Goal: Task Accomplishment & Management: Manage account settings

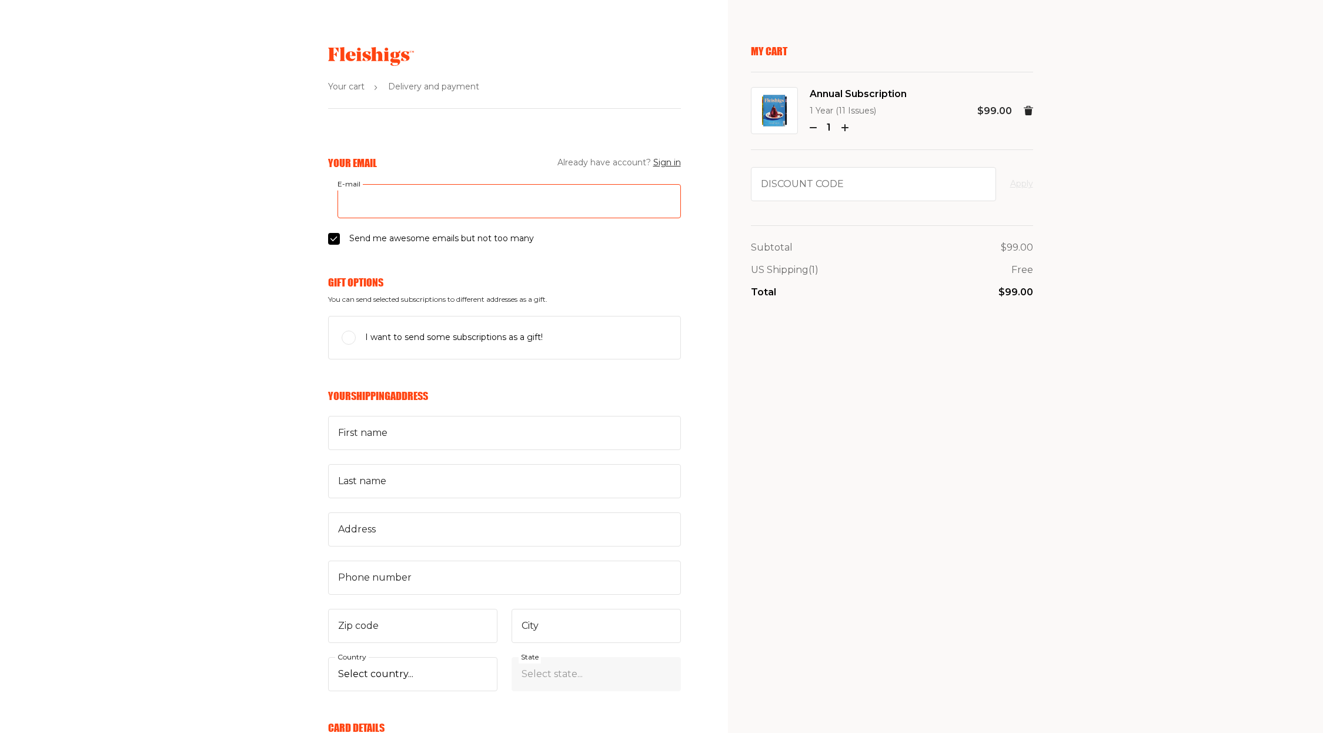
drag, startPoint x: 403, startPoint y: 210, endPoint x: 408, endPoint y: 218, distance: 9.8
click at [403, 210] on input "E-mail" at bounding box center [509, 201] width 343 height 34
type input "yechielherzog@gmail.com"
type input "[PERSON_NAME]"
type input "Herzog"
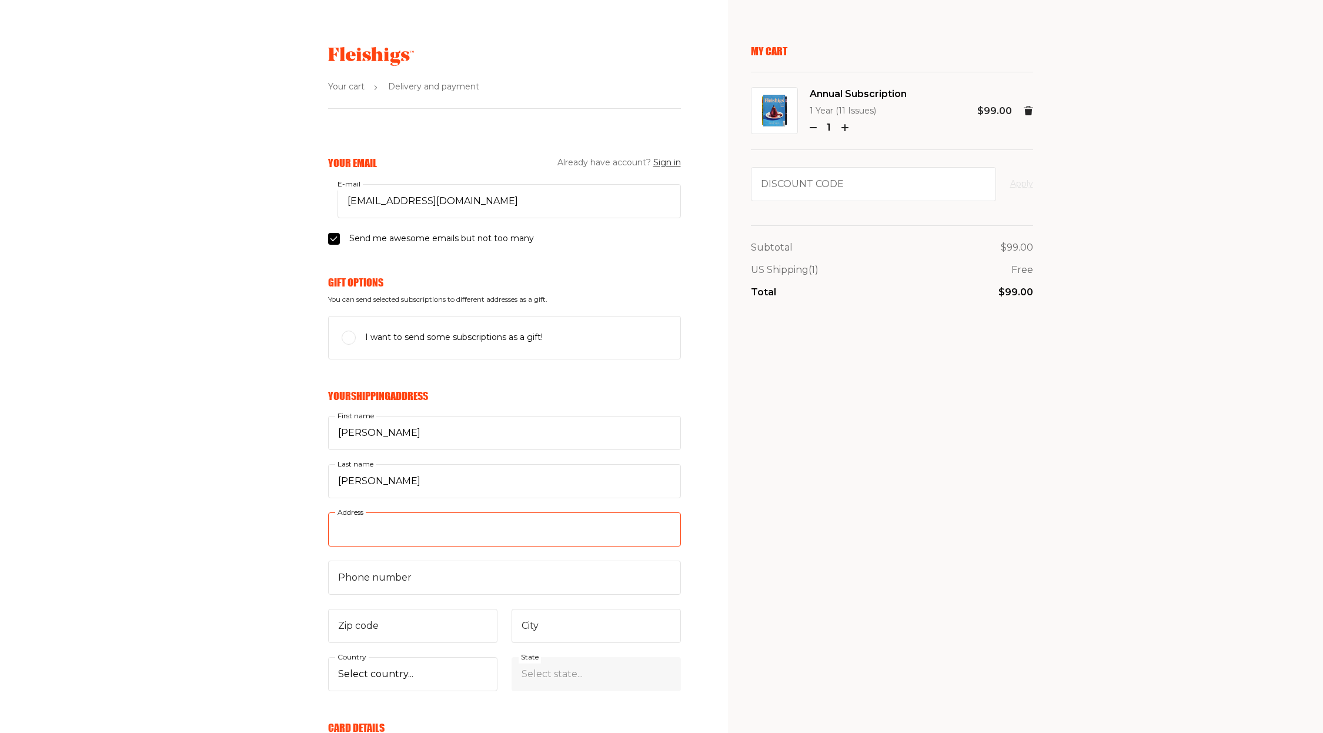
type input "4/2 Talbot Avenue"
type input "0447696777"
type input "3183"
type input "St Kilda East"
select select "AU"
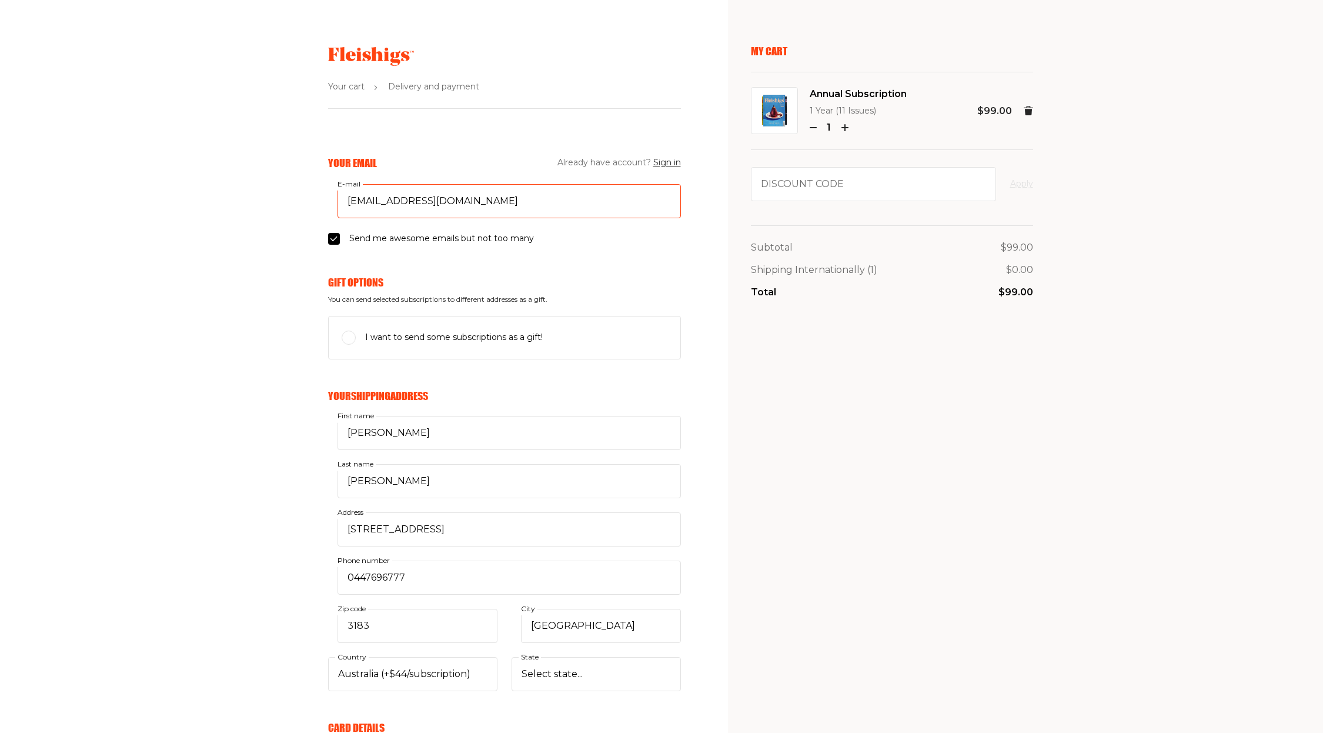
select select "Victoria"
click at [380, 243] on span "Send me awesome emails but not too many" at bounding box center [441, 239] width 185 height 14
click at [340, 243] on input "Send me awesome emails but not too many" at bounding box center [334, 239] width 12 height 12
checkbox input "false"
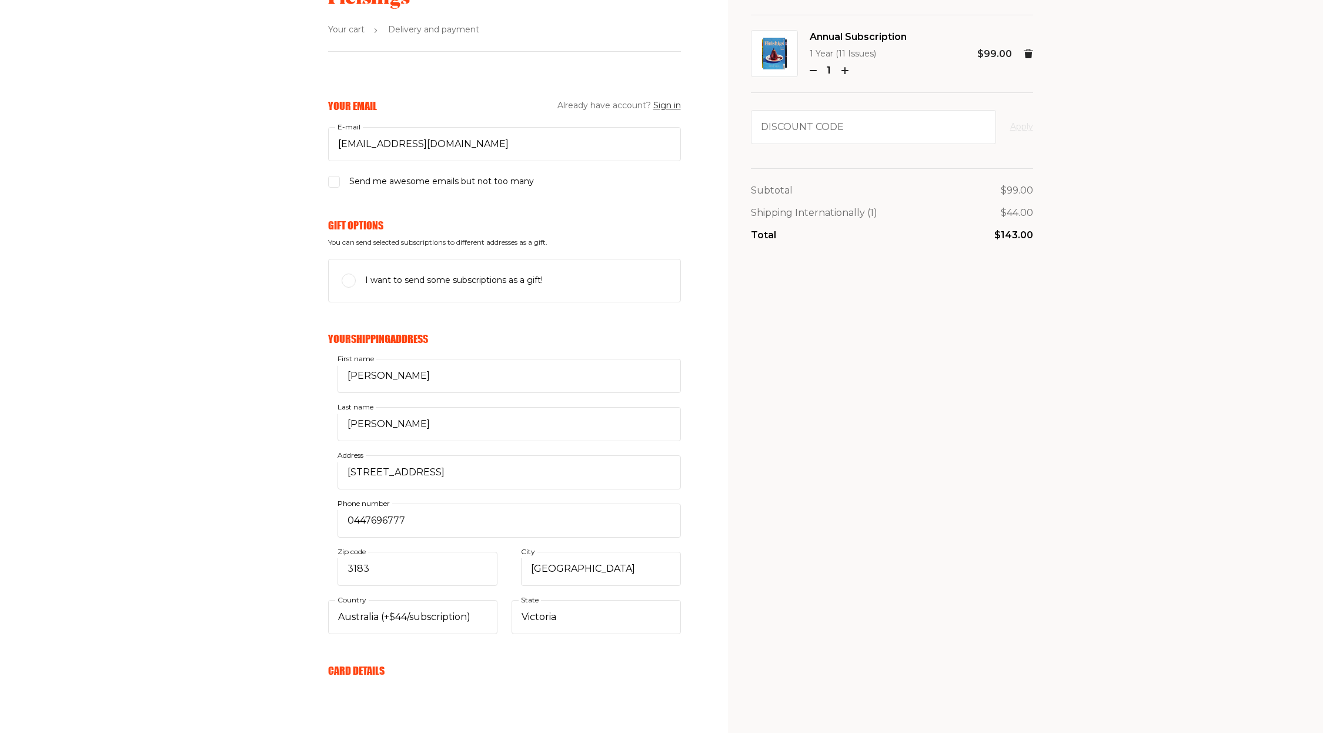
scroll to position [253, 0]
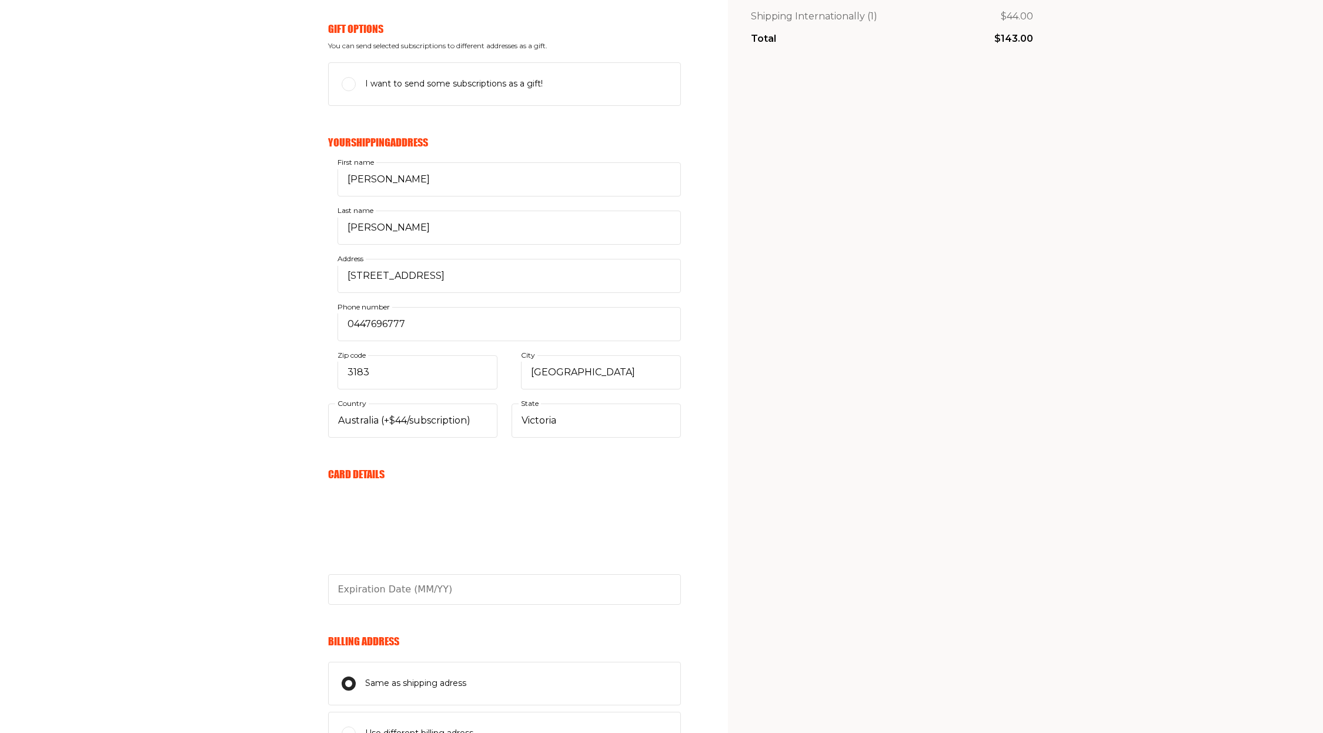
click at [298, 263] on div "Your Email Already have account? Sign in yechielherzog@gmail.com E-mail Send me…" at bounding box center [340, 416] width 681 height 1028
click at [462, 272] on input "4/2 Talbot Avenue" at bounding box center [509, 276] width 343 height 34
drag, startPoint x: 312, startPoint y: 285, endPoint x: 366, endPoint y: 290, distance: 54.4
click at [314, 286] on div "Your Email Already have account? Sign in yechielherzog@gmail.com E-mail Send me…" at bounding box center [340, 416] width 681 height 1028
click at [463, 282] on input "4/2 Talbot Avenue" at bounding box center [504, 276] width 353 height 34
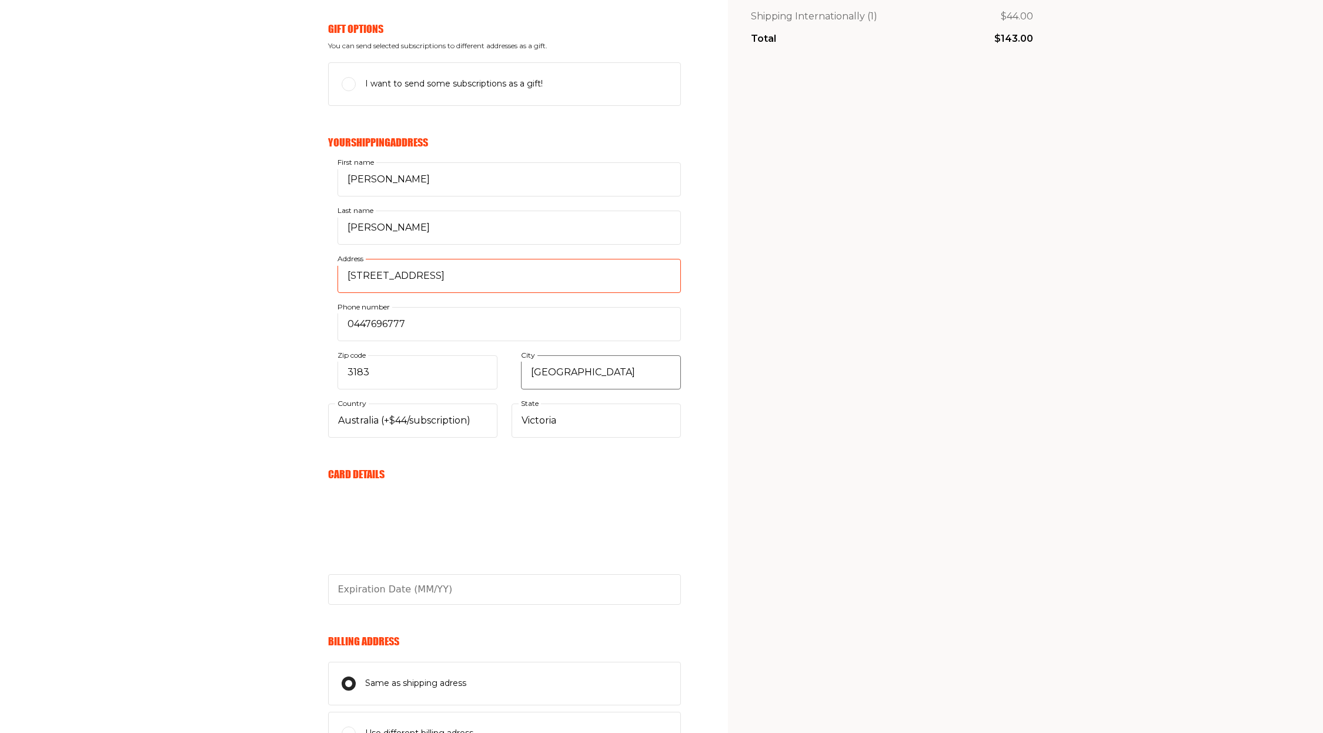
type input "4/2 Talbot Avenue, St Kilda East"
click at [567, 378] on input "St Kilda East" at bounding box center [601, 372] width 160 height 34
type input "Melbourne"
click at [441, 419] on select "Select country... United States Canada (+$29/subscription) Afghanistan (+$44/su…" at bounding box center [412, 420] width 169 height 34
click at [302, 205] on div "Your Email Already have account? Sign in yechielherzog@gmail.com E-mail Send me…" at bounding box center [340, 416] width 681 height 1028
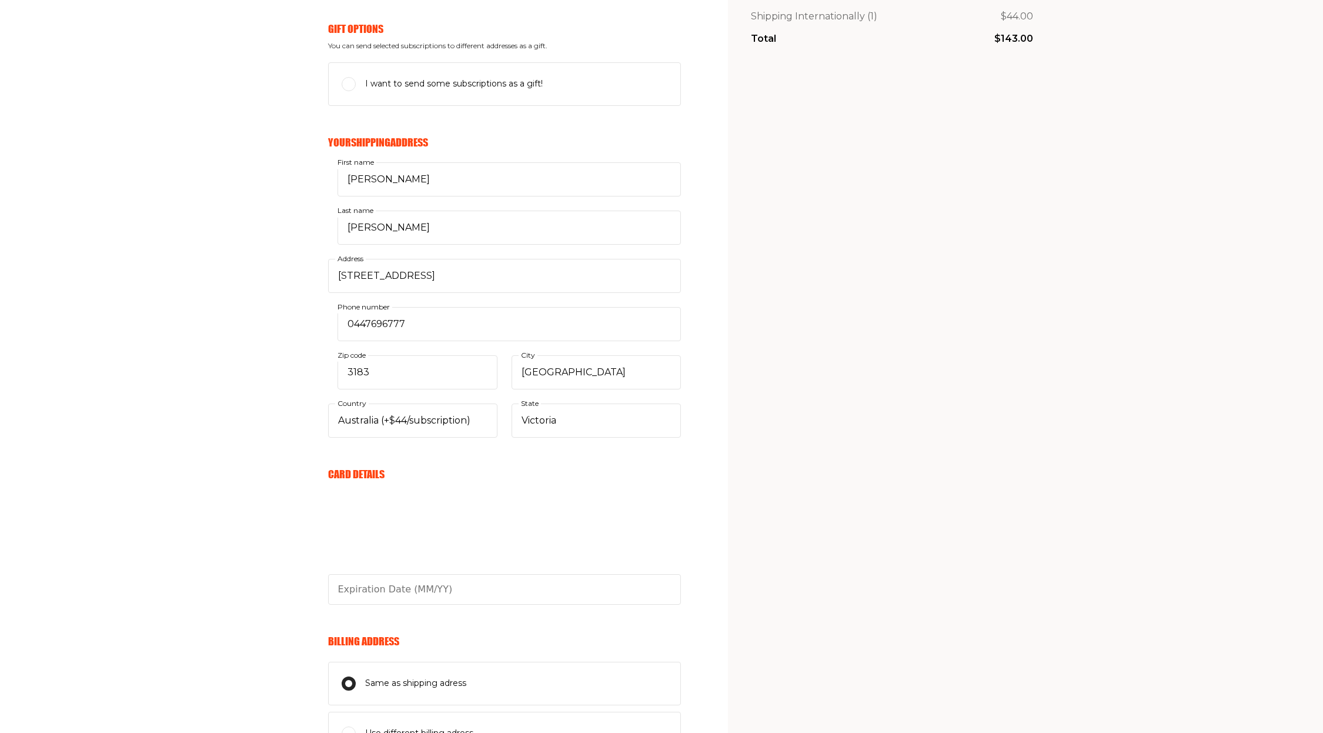
scroll to position [451, 0]
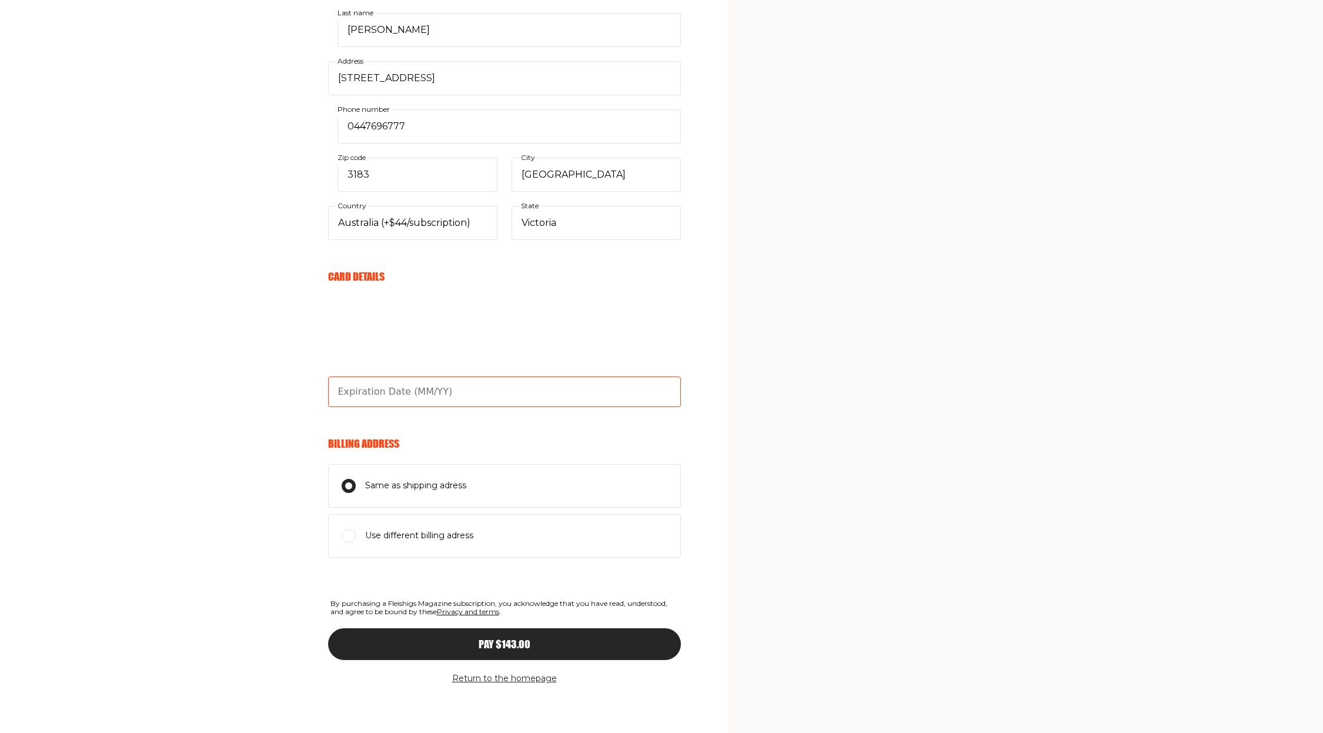
type input "03/30"
click at [284, 300] on div "Your Email Already have account? Sign in yechielherzog@gmail.com E-mail Send me…" at bounding box center [340, 219] width 681 height 1028
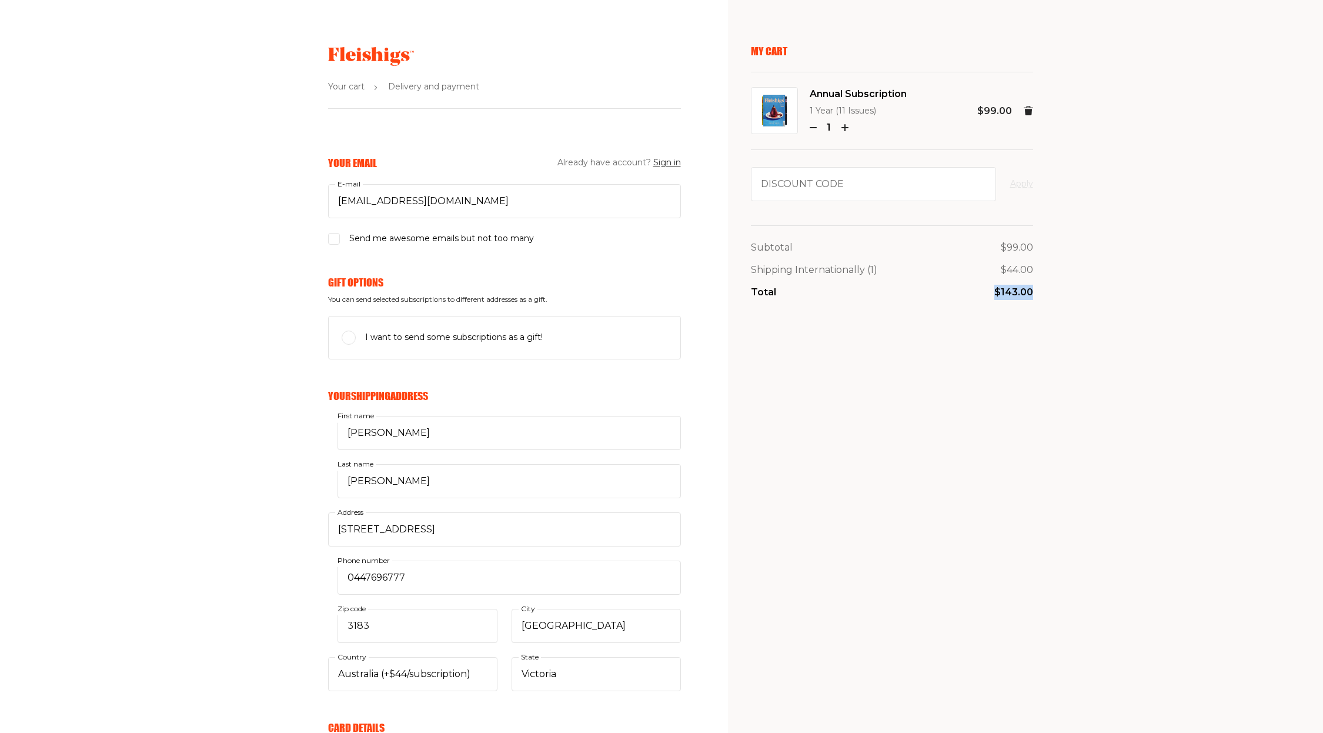
drag, startPoint x: 1035, startPoint y: 294, endPoint x: 992, endPoint y: 295, distance: 42.9
click at [992, 295] on aside "My Cart Annual Subscription 1 Year (11 Issues) 1 $99.00 Discount code Apply Sub…" at bounding box center [1026, 592] width 596 height 1184
copy p "$143.00"
click at [760, 306] on div "Subtotal $99.00 Shipping Internationally ( 1 ) $44.00 Total $143.00" at bounding box center [892, 269] width 282 height 89
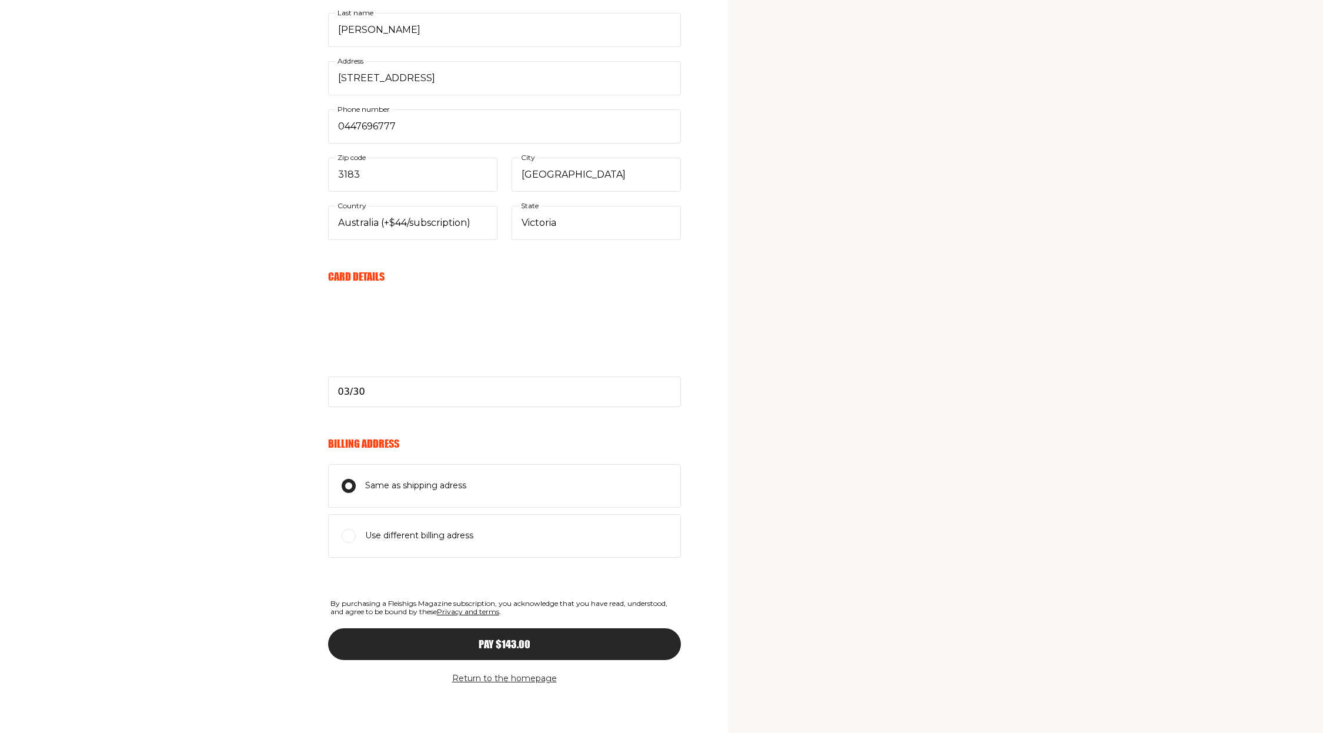
scroll to position [252, 0]
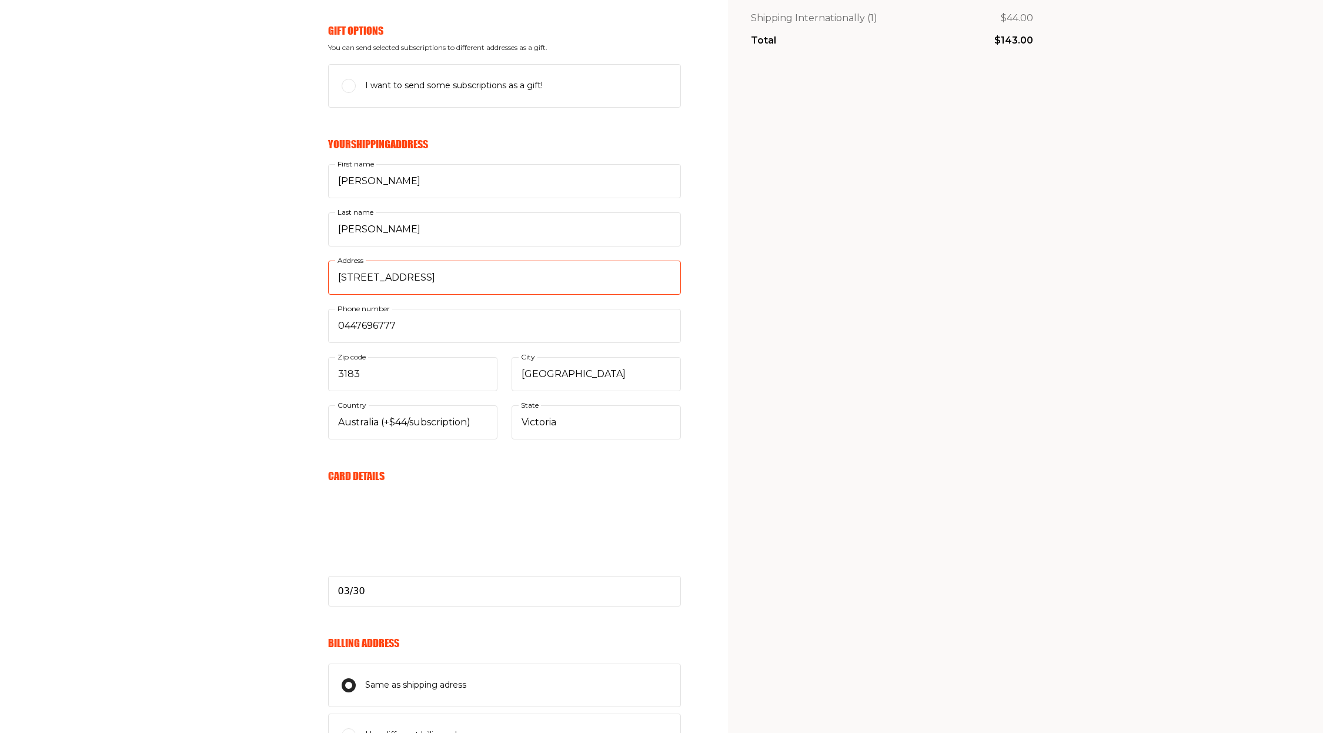
click at [456, 273] on input "4/2 Talbot Avenue, St Kilda East" at bounding box center [504, 278] width 353 height 34
type input "4/2 Talbot Avenue, St Kilda East"
click at [373, 369] on input "3183" at bounding box center [418, 374] width 160 height 34
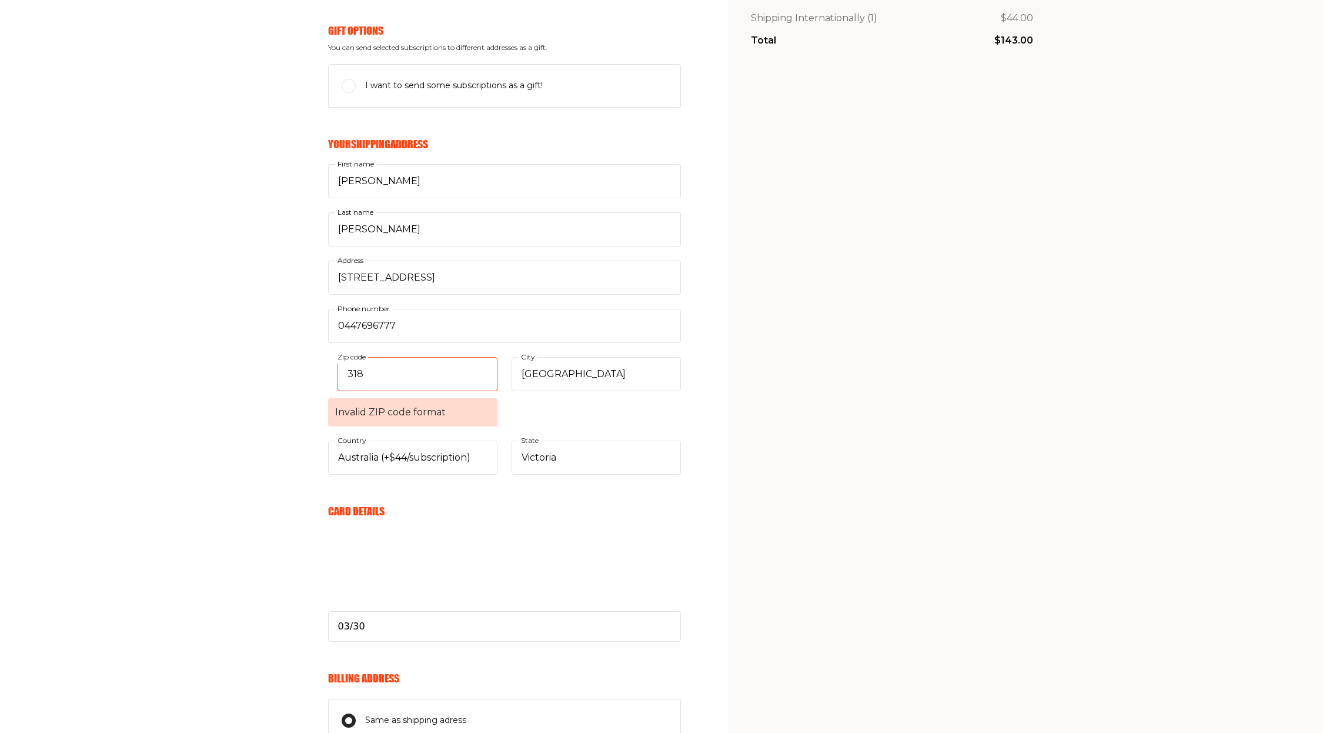
type input "3183"
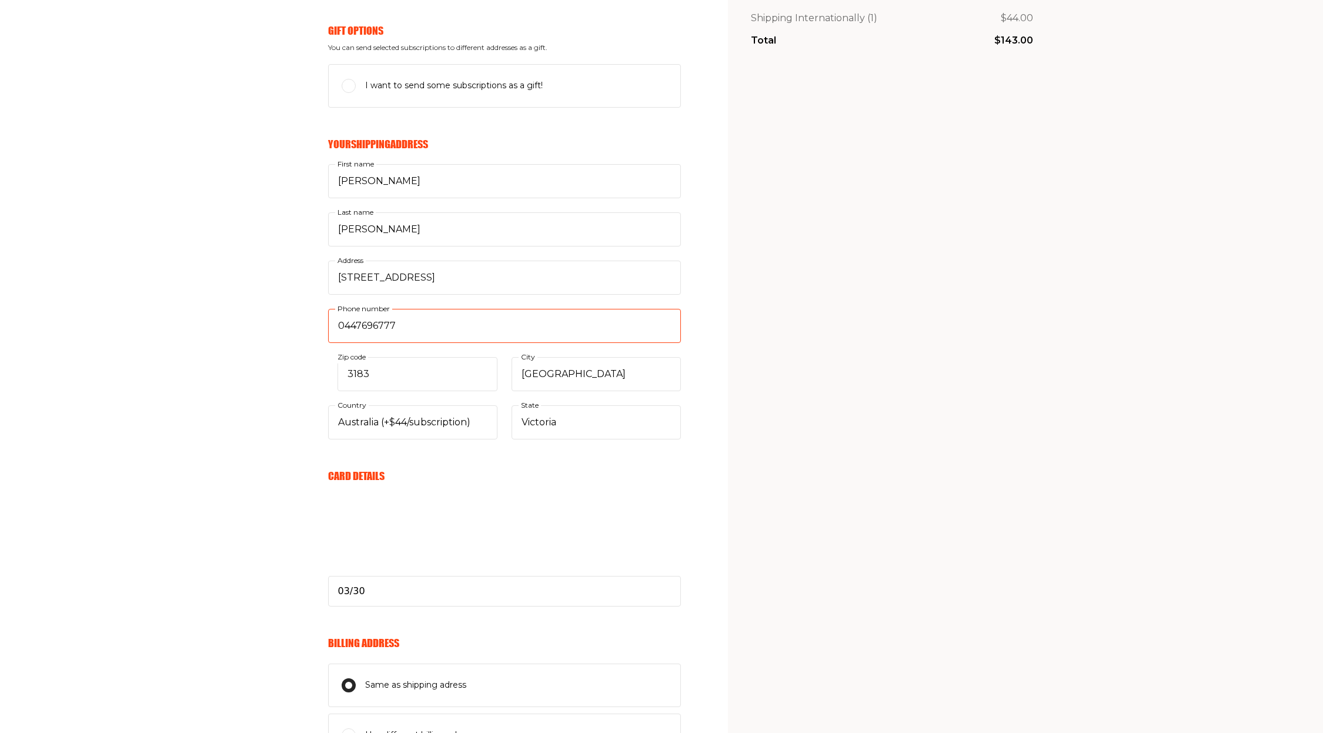
click at [428, 323] on input "0447696777" at bounding box center [504, 326] width 353 height 34
type input "61447696777"
click at [302, 349] on div "Your Email Already have account? Sign in yechielherzog@gmail.com E-mail Send me…" at bounding box center [340, 418] width 681 height 1028
click at [619, 384] on input "Melbourne" at bounding box center [596, 374] width 169 height 34
click at [488, 417] on select "Select country... United States Canada (+$29/subscription) Afghanistan (+$44/su…" at bounding box center [412, 422] width 169 height 34
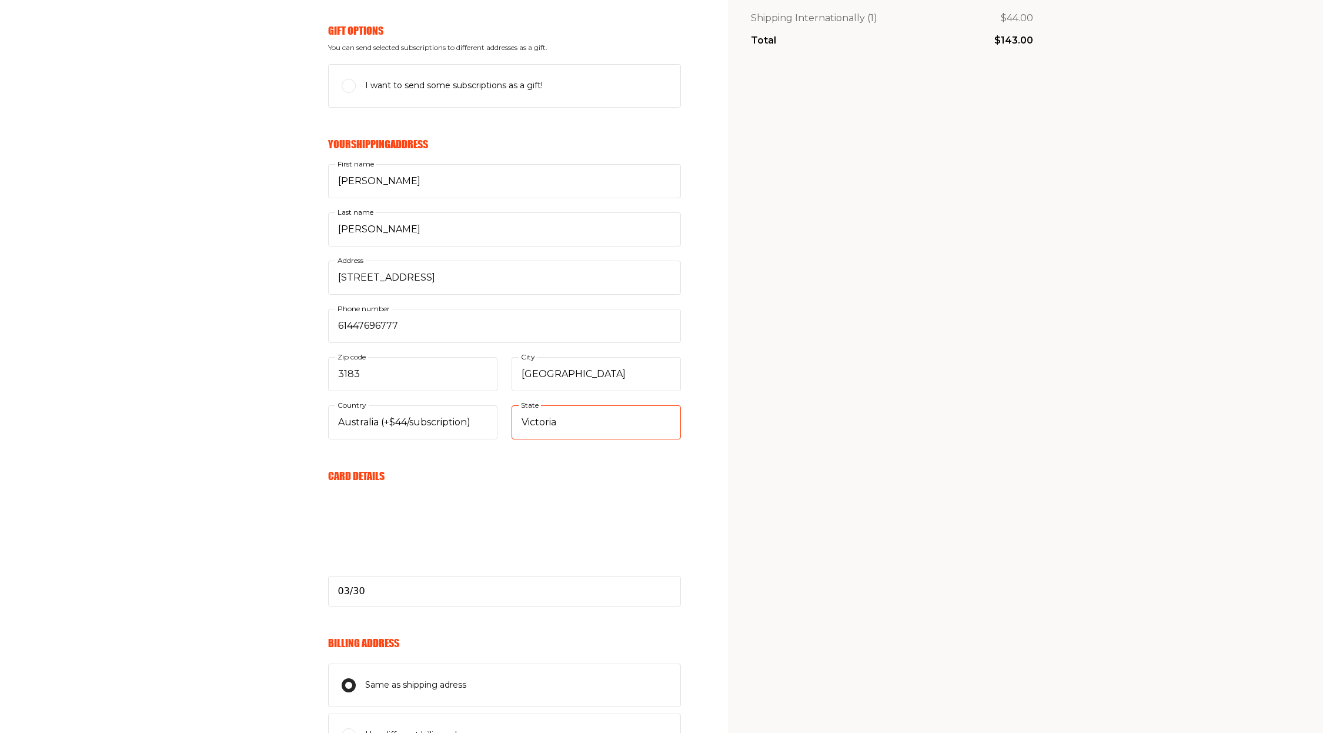
click at [630, 427] on select "Select state... Australian Capital Territory Queensland Tasmania Victoria North…" at bounding box center [596, 422] width 169 height 34
click at [637, 419] on select "Select state... Australian Capital Territory Queensland Tasmania Victoria North…" at bounding box center [596, 422] width 169 height 34
click at [627, 420] on select "Select state... Australian Capital Territory Queensland Tasmania Victoria North…" at bounding box center [596, 422] width 169 height 34
select select "Victoria"
click at [709, 426] on section "Your cart Delivery and payment Your Email Already have account? Sign in yechiel…" at bounding box center [661, 340] width 1323 height 1184
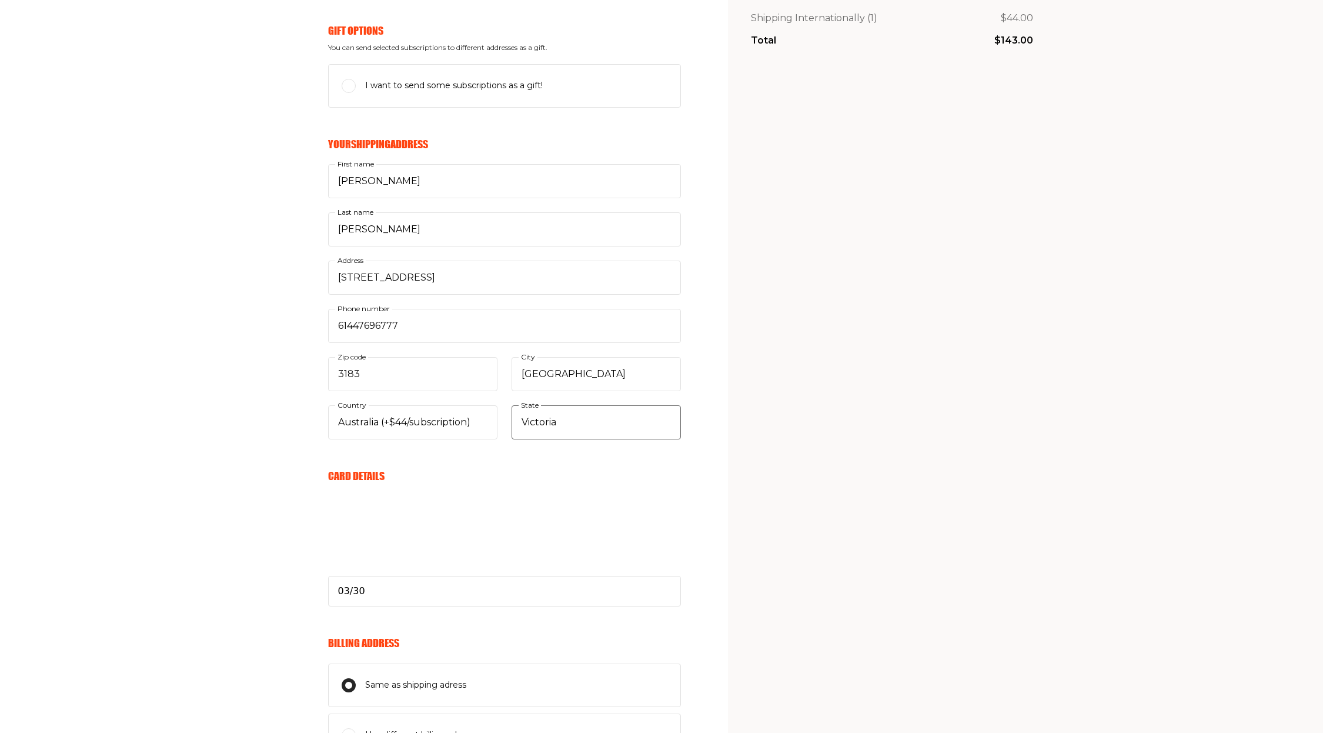
scroll to position [451, 0]
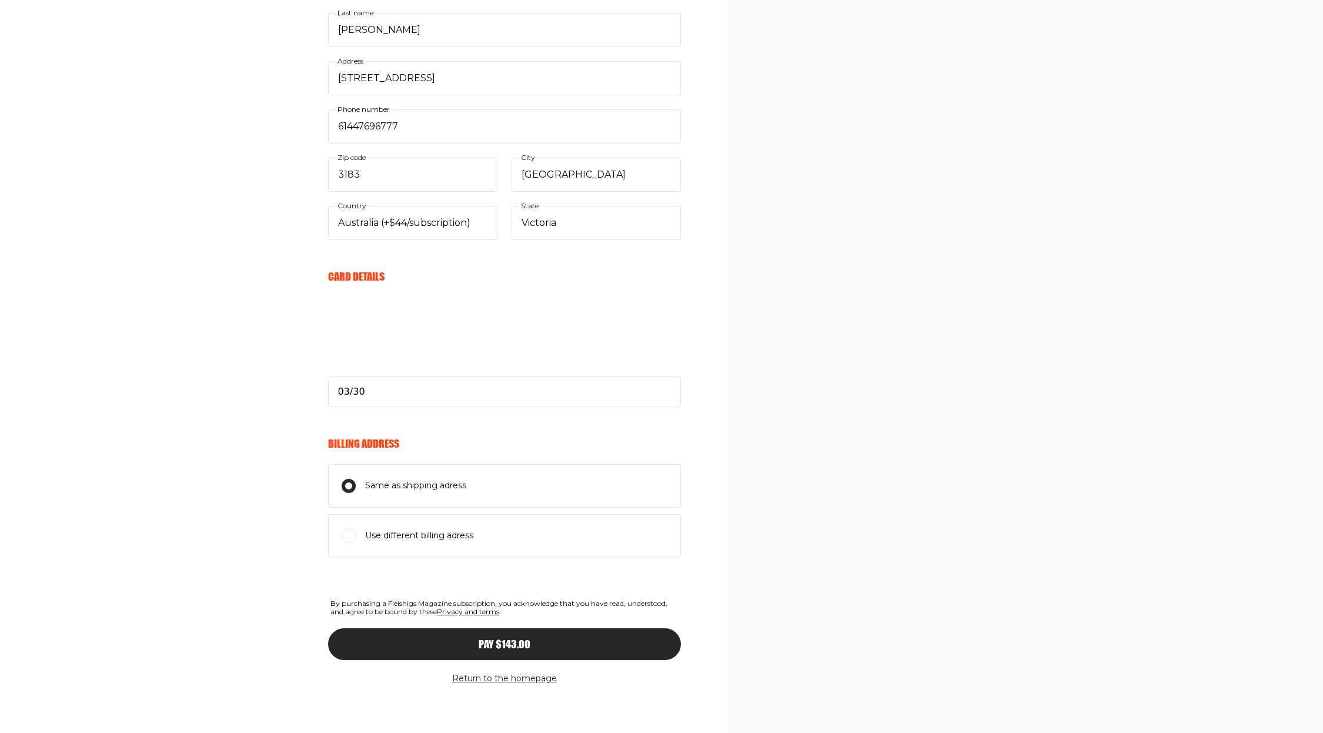
click at [521, 639] on span "Pay $143.00" at bounding box center [505, 633] width 52 height 11
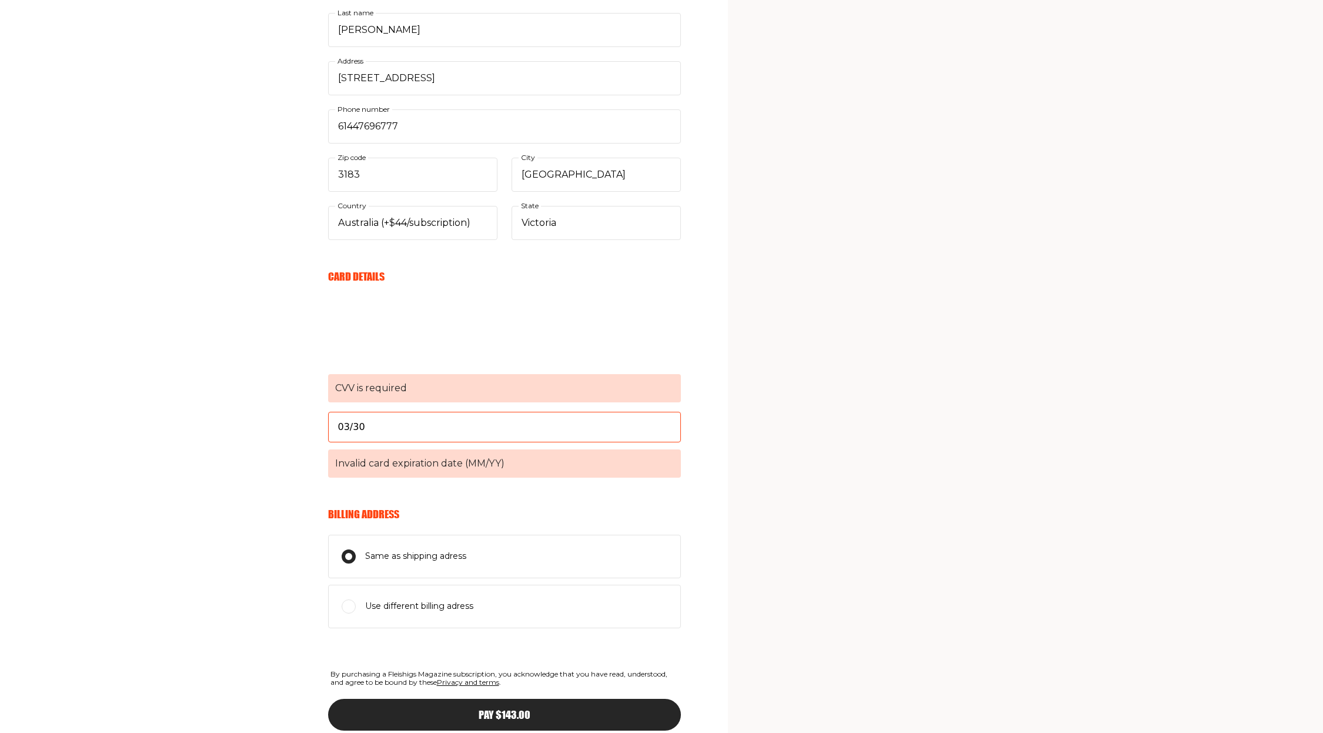
click at [402, 379] on span "CVV is required" at bounding box center [504, 388] width 353 height 28
click at [400, 389] on span "CVV is required" at bounding box center [504, 388] width 353 height 28
click at [432, 393] on span "CVV is required" at bounding box center [504, 388] width 353 height 28
click at [393, 392] on span "CVV is required" at bounding box center [504, 388] width 353 height 28
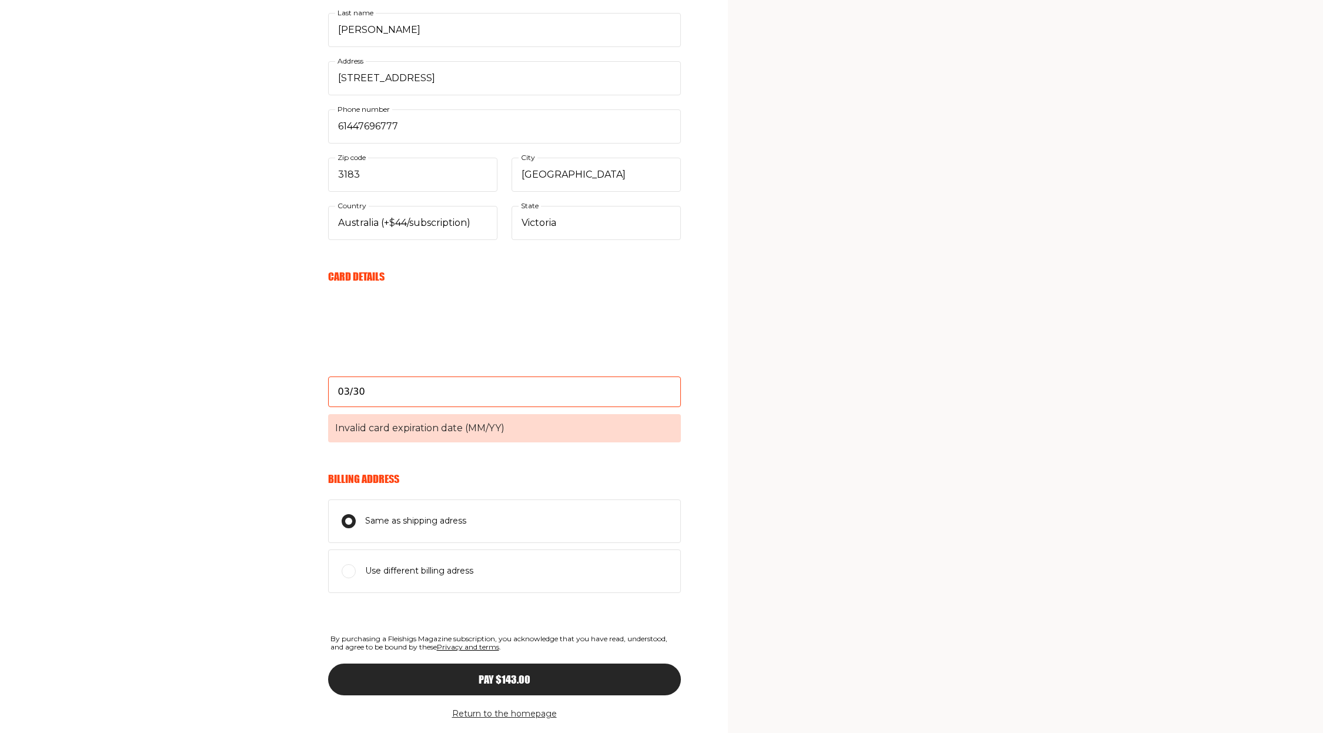
drag, startPoint x: 327, startPoint y: 357, endPoint x: 373, endPoint y: 375, distance: 49.4
click at [328, 357] on iframe at bounding box center [504, 380] width 353 height 88
click at [369, 390] on input "03/30" at bounding box center [504, 391] width 353 height 31
type input "03/30"
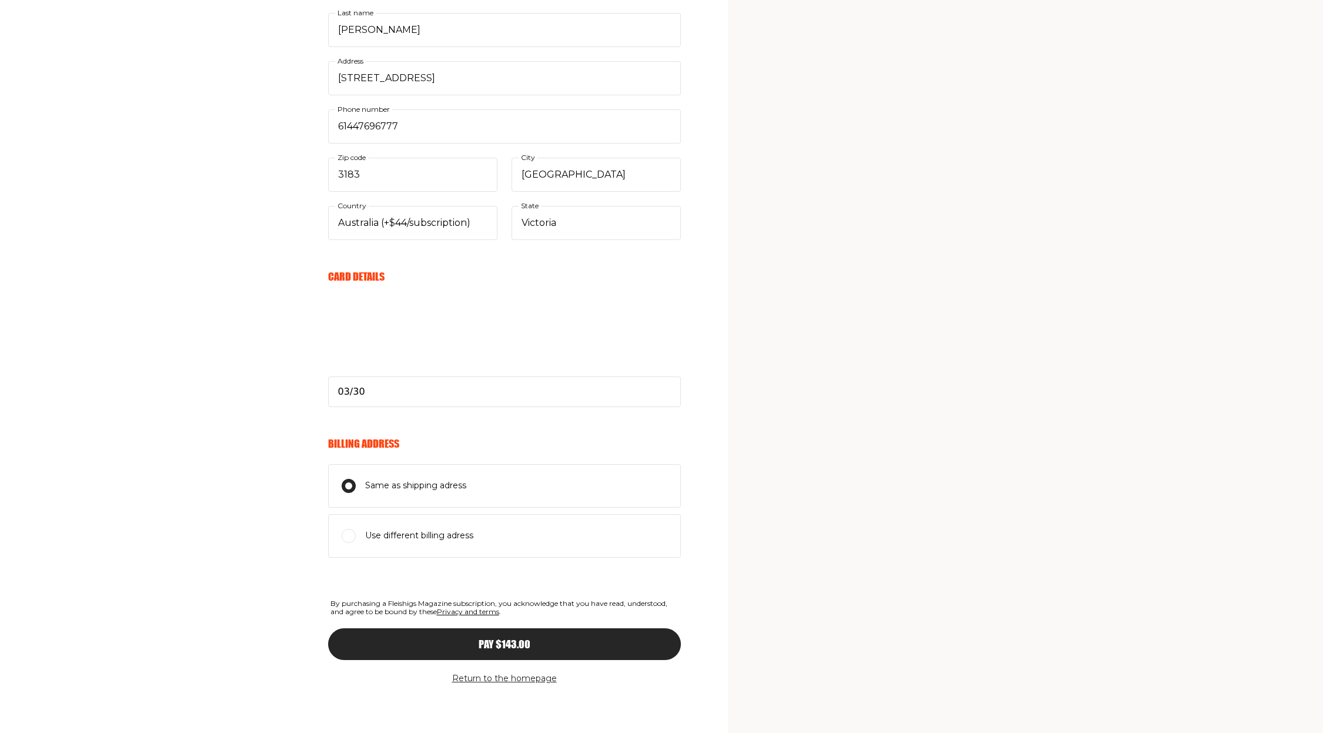
click at [272, 331] on div "Your Email Already have account? Sign in yechielherzog@gmail.com E-mail Send me…" at bounding box center [340, 219] width 681 height 1028
click at [516, 639] on span "Pay $143.00" at bounding box center [505, 633] width 52 height 11
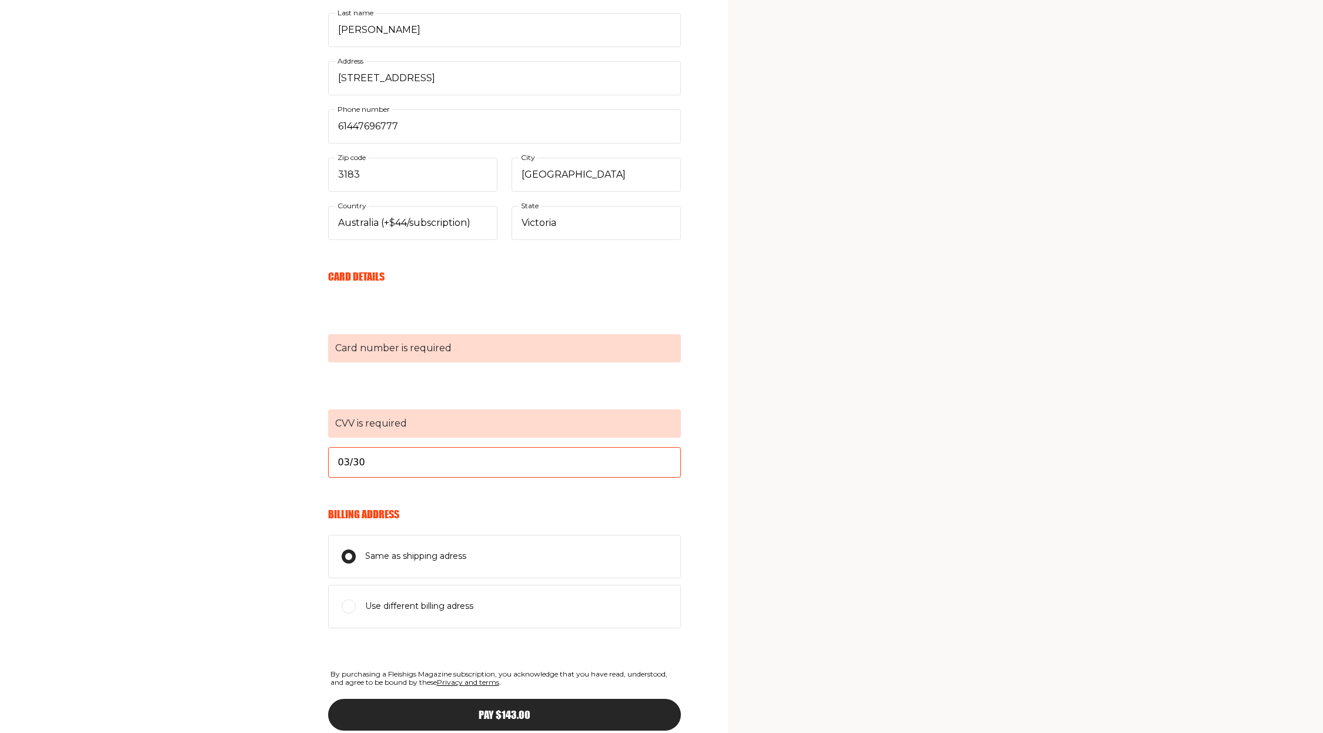
click at [388, 459] on input "03/30" at bounding box center [504, 462] width 353 height 31
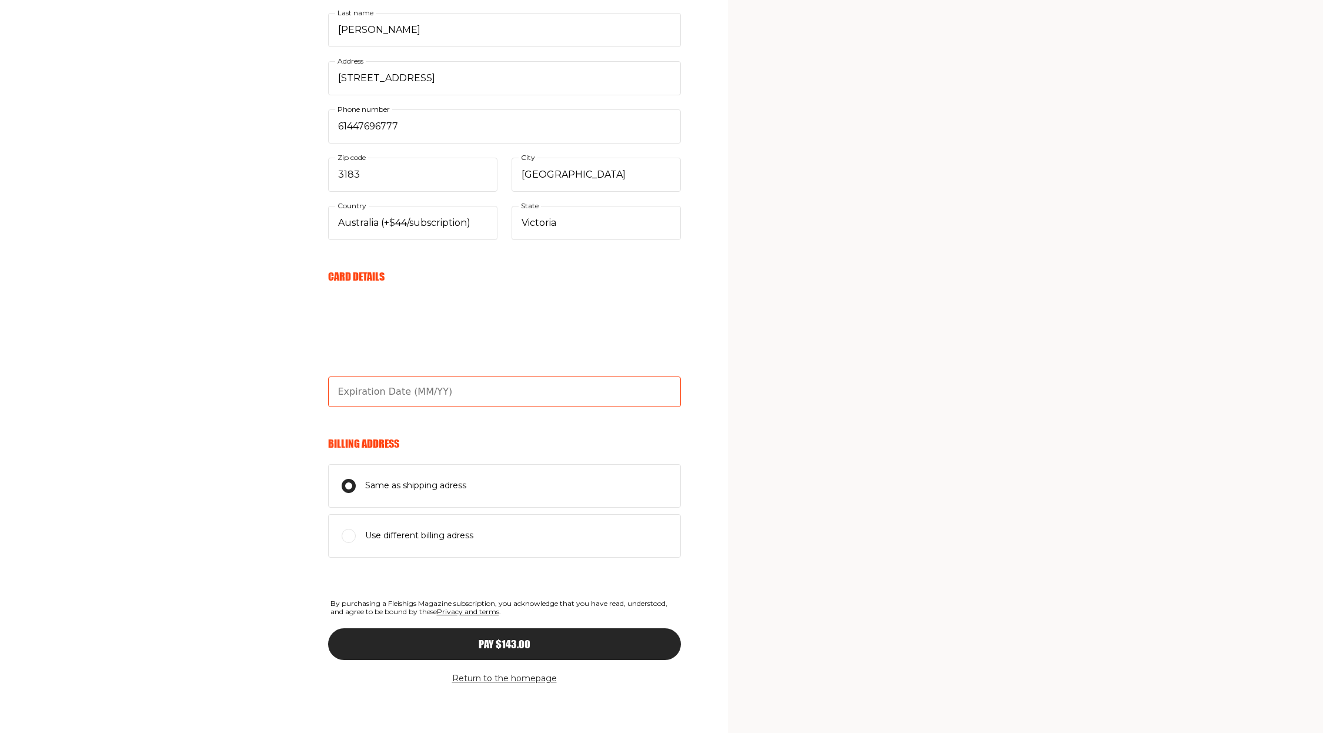
click at [347, 392] on input "text" at bounding box center [504, 391] width 353 height 31
type input "03/30"
click at [282, 425] on div "Your Email Already have account? Sign in yechielherzog@gmail.com E-mail Send me…" at bounding box center [340, 219] width 681 height 1028
click at [579, 649] on div "Pay $143.00" at bounding box center [505, 644] width 306 height 11
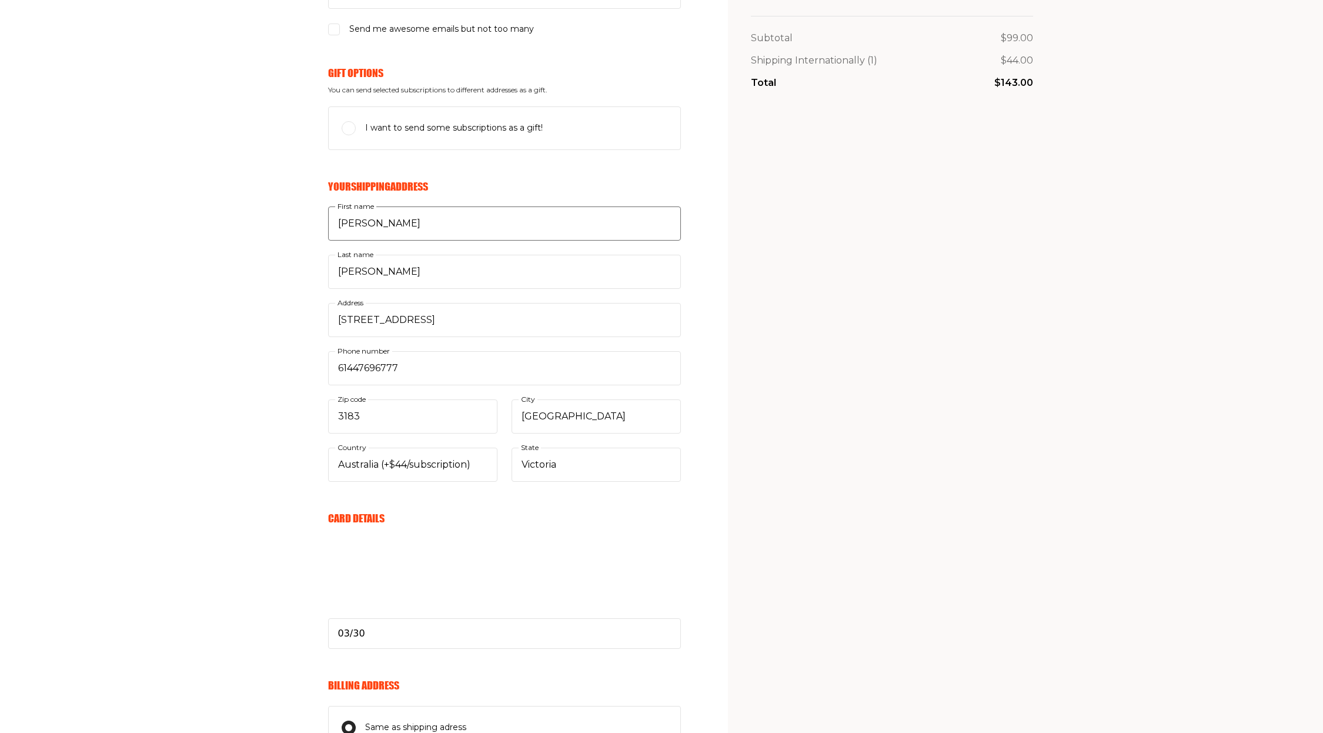
scroll to position [0, 0]
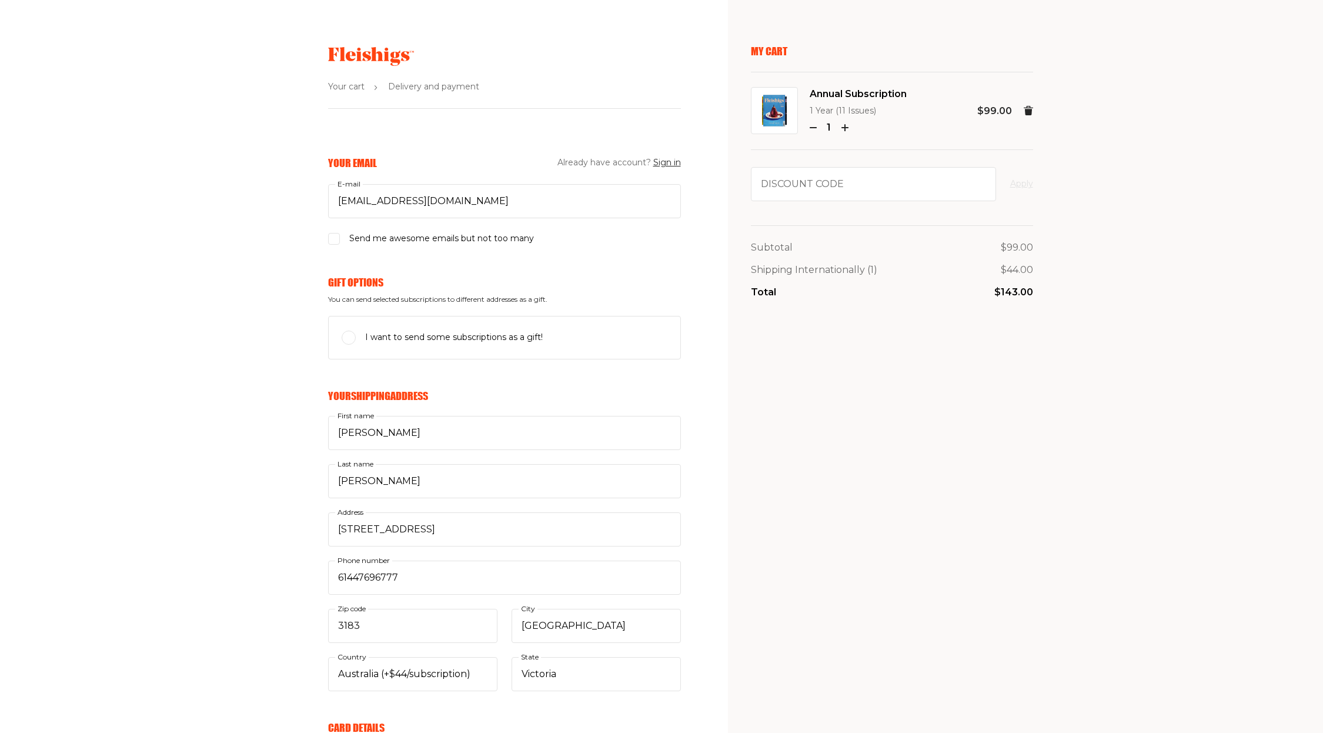
select select
type input "03/30"
select select
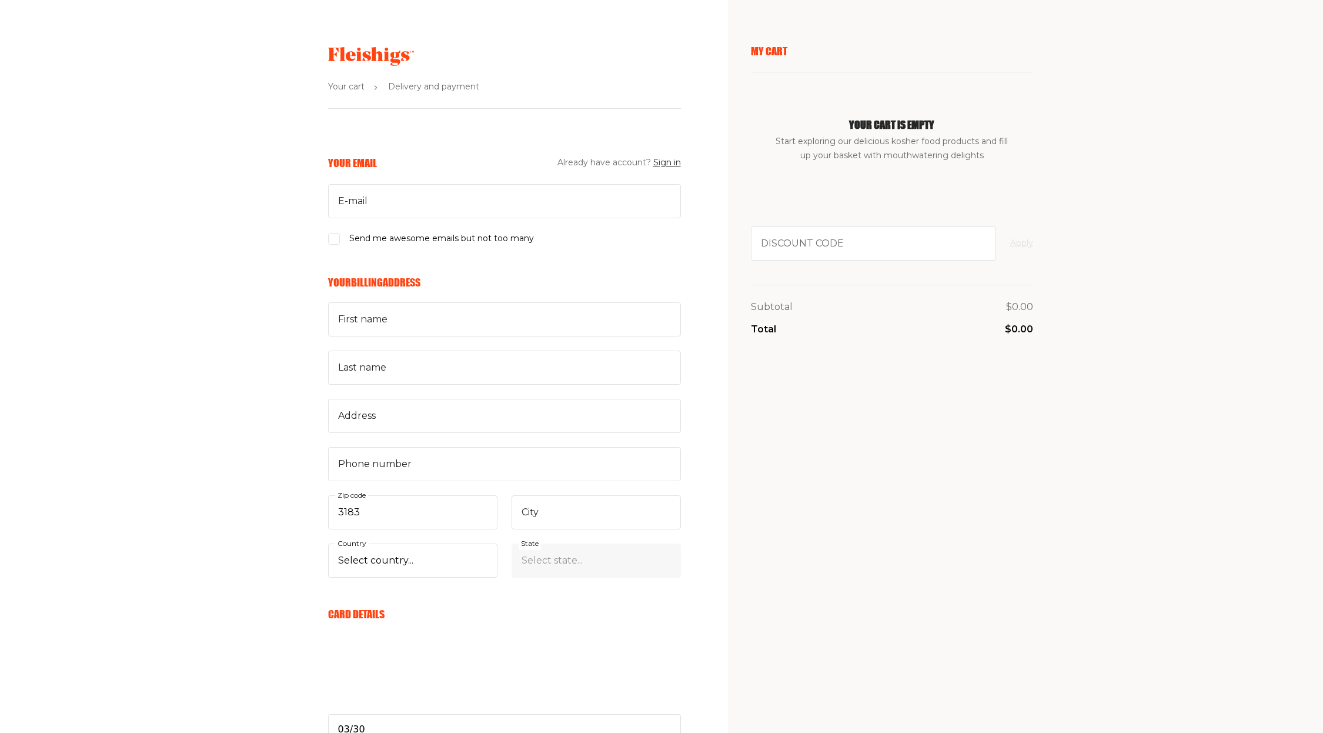
scroll to position [209, 0]
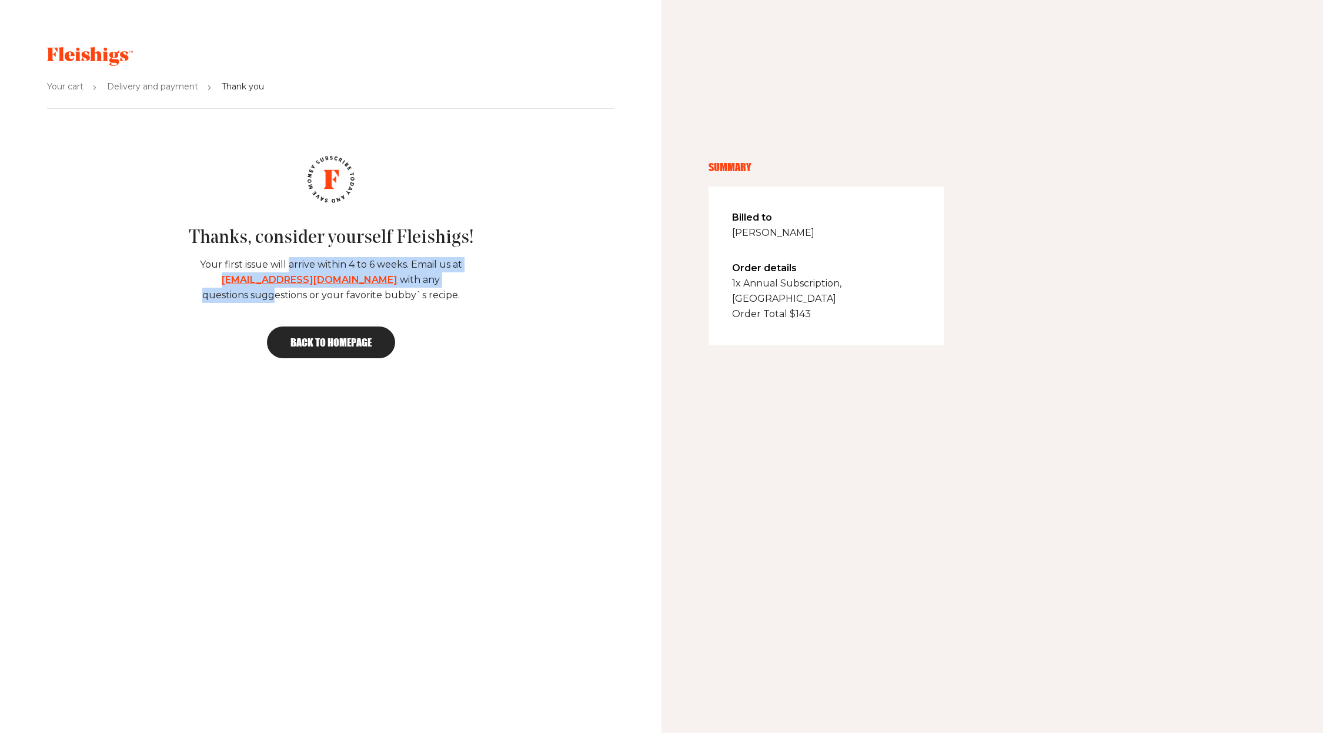
drag, startPoint x: 299, startPoint y: 261, endPoint x: 425, endPoint y: 283, distance: 127.8
click at [425, 283] on p "Your first issue will arrive within 4 to 6 weeks. Email us at hello@fleishigs.c…" at bounding box center [330, 280] width 263 height 46
click at [420, 297] on p "Your first issue will arrive within 4 to 6 weeks. Email us at hello@fleishigs.c…" at bounding box center [330, 280] width 263 height 46
click at [343, 345] on span "Back to homepage" at bounding box center [331, 342] width 81 height 11
click at [799, 306] on span "Order Total $ 143" at bounding box center [826, 313] width 188 height 15
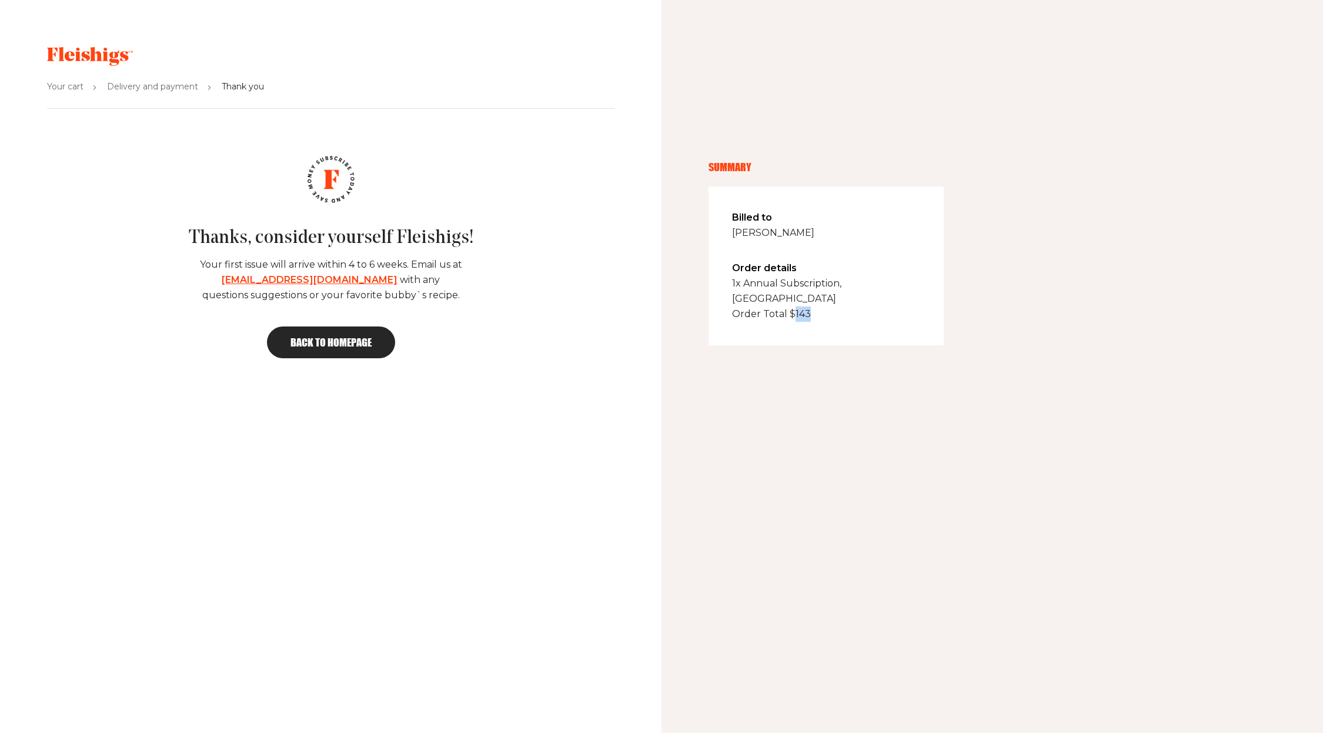
click at [799, 306] on span "Order Total $ 143" at bounding box center [826, 313] width 188 height 15
click at [798, 308] on div "Billed to Michael Herzog Order details 1x Annual Subscription, AU Order Total $…" at bounding box center [826, 265] width 235 height 159
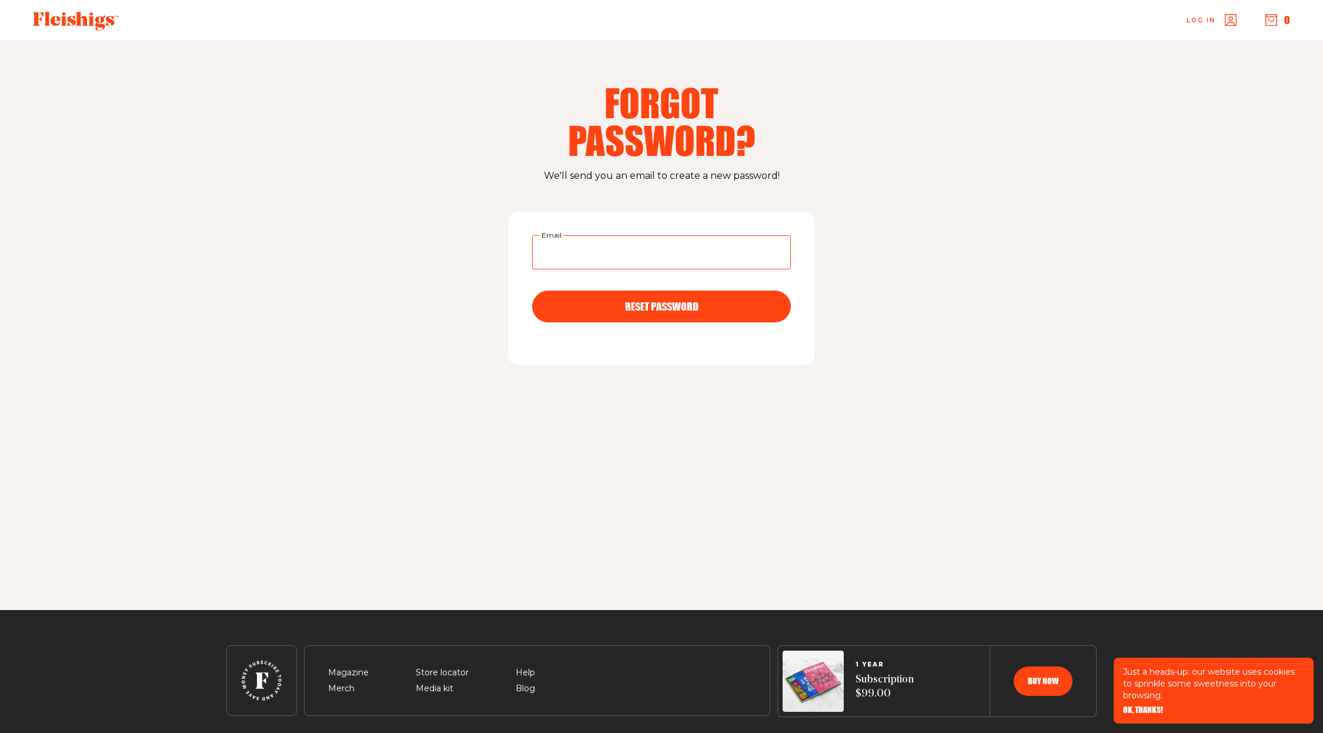
click at [593, 252] on input "Email" at bounding box center [661, 252] width 259 height 34
type input "[EMAIL_ADDRESS][DOMAIN_NAME]"
click at [532, 291] on button "RESET PASSWORD" at bounding box center [661, 307] width 259 height 32
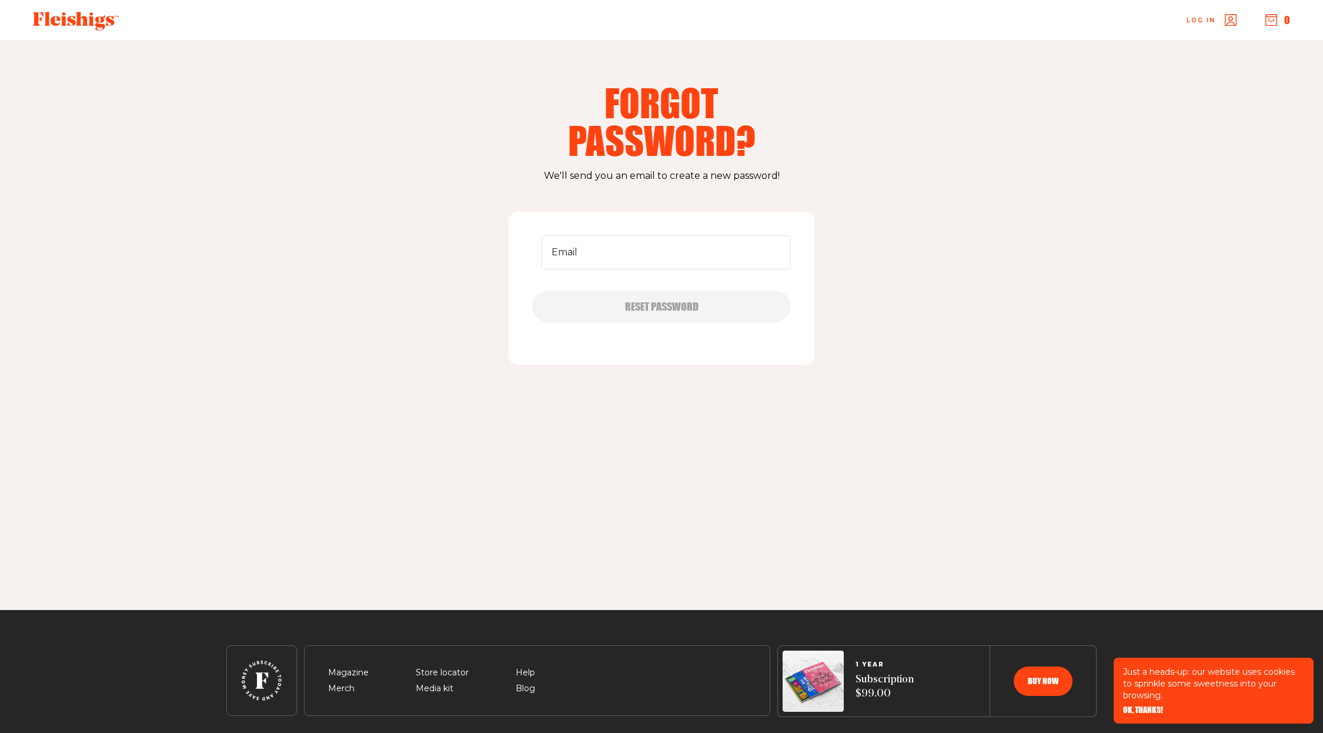
click at [569, 507] on div "Forgot Password? We'll send you an email to create a new password! Email RESET …" at bounding box center [661, 325] width 941 height 570
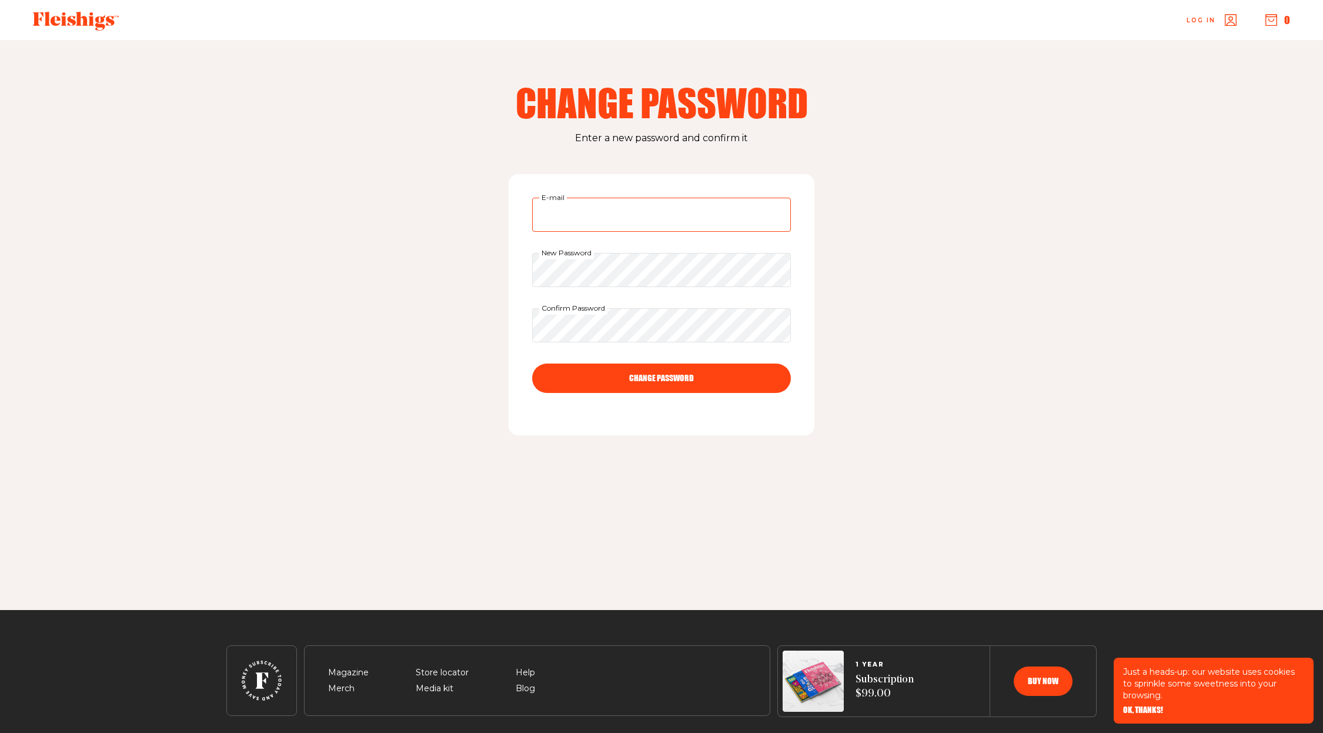
click at [616, 213] on input "E-mail" at bounding box center [661, 215] width 259 height 34
type input "[EMAIL_ADDRESS][DOMAIN_NAME]"
click at [532, 363] on button "CHANGE PASSWORD" at bounding box center [661, 377] width 259 height 29
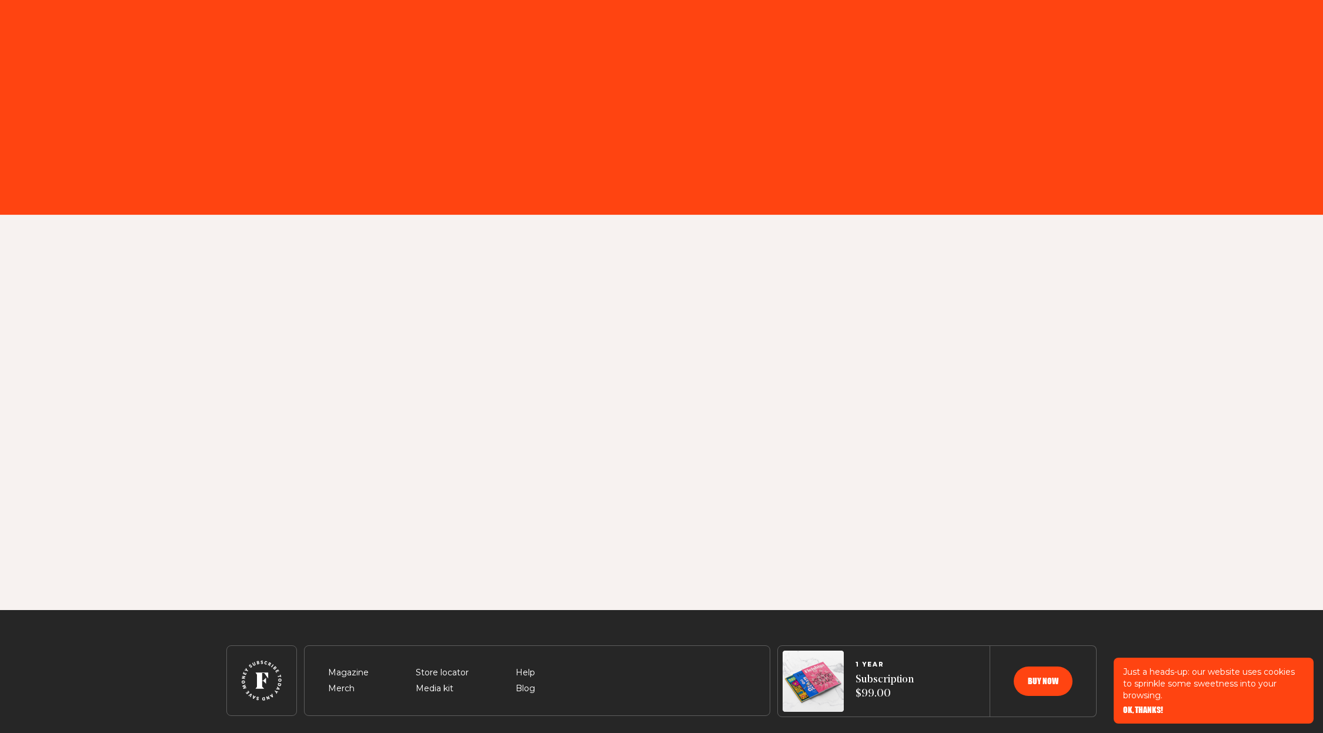
type input "[EMAIL_ADDRESS][DOMAIN_NAME]"
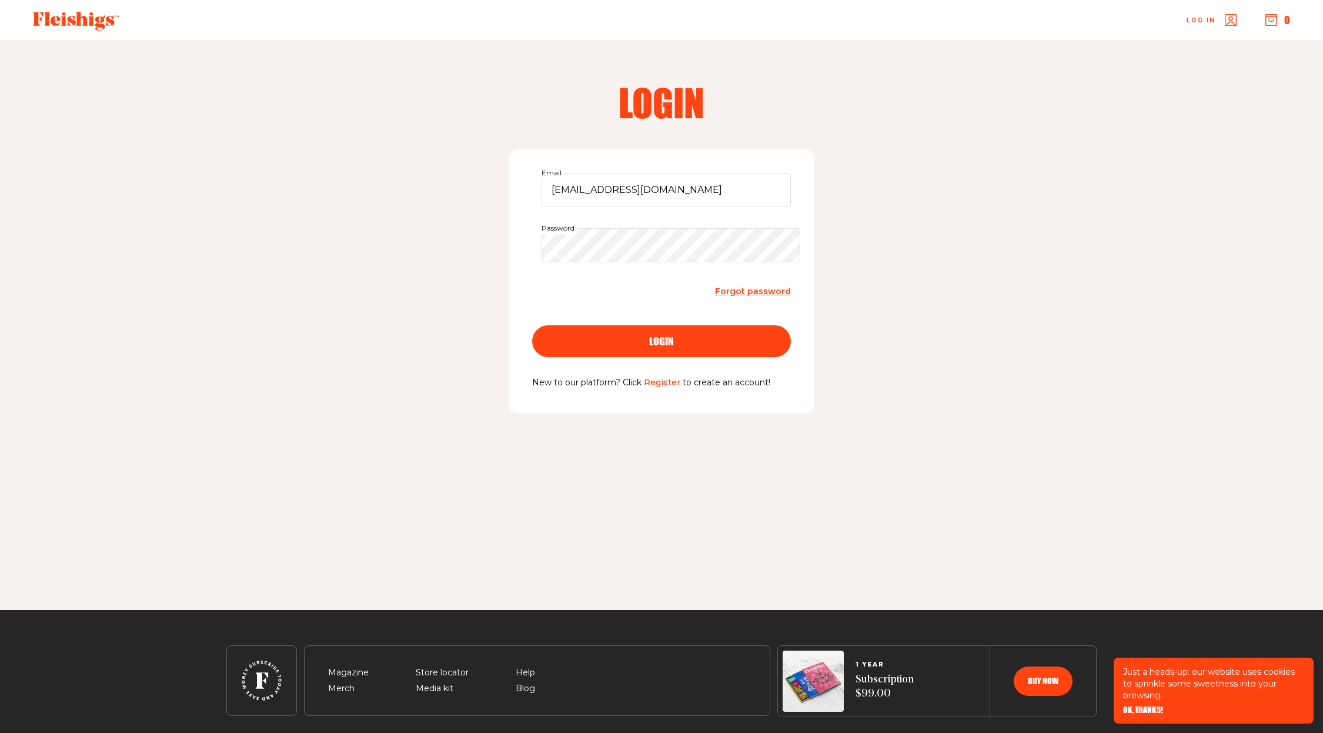
click at [683, 352] on button "login" at bounding box center [661, 341] width 259 height 32
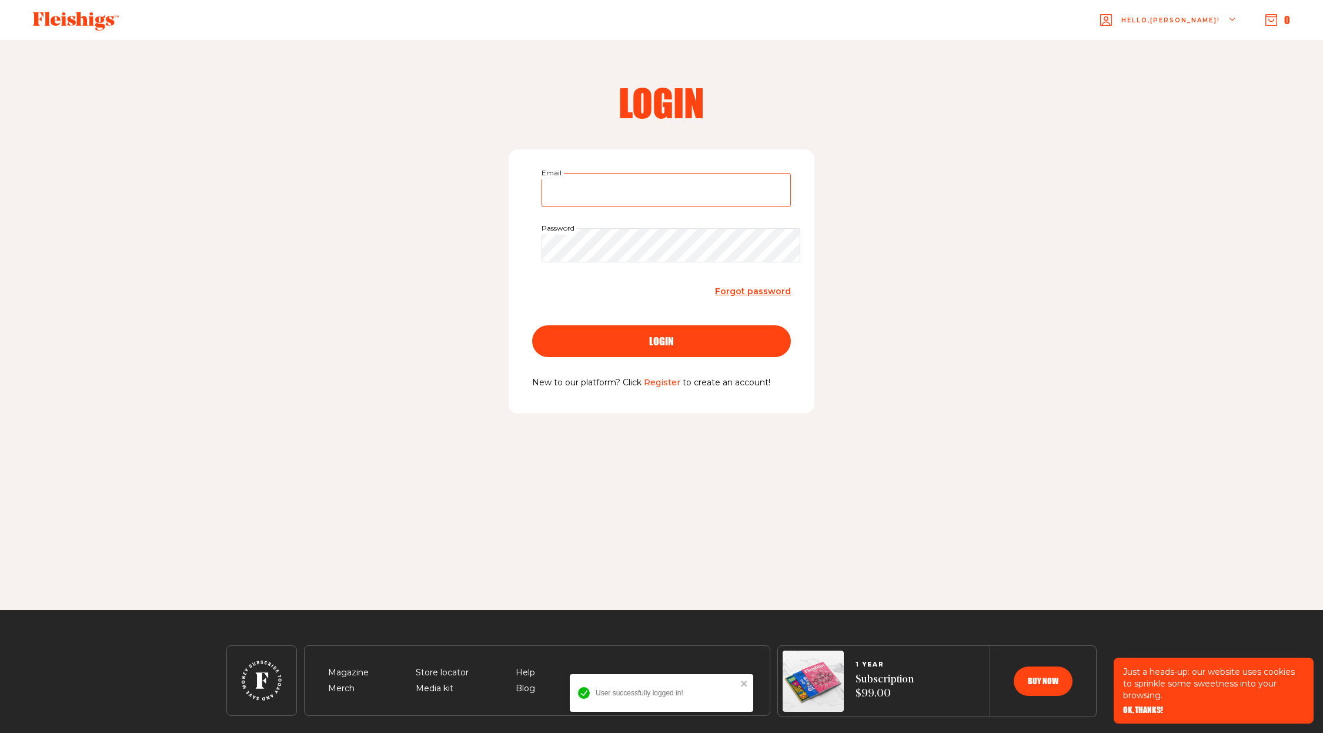
click at [659, 189] on input "Email" at bounding box center [666, 190] width 249 height 34
type input "yechielherzog@gmail.com"
click at [660, 326] on button "login" at bounding box center [661, 341] width 259 height 32
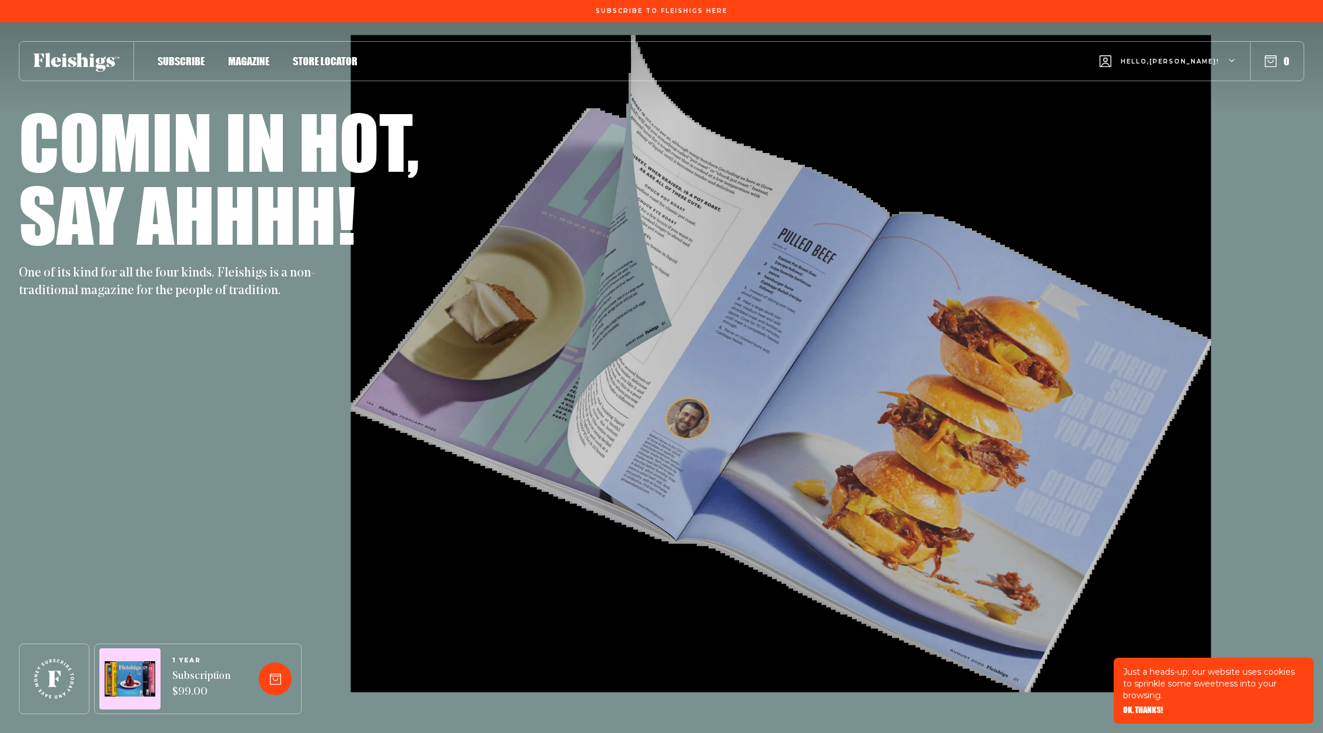
click at [1190, 55] on div "Hello, Michael !" at bounding box center [1168, 61] width 136 height 46
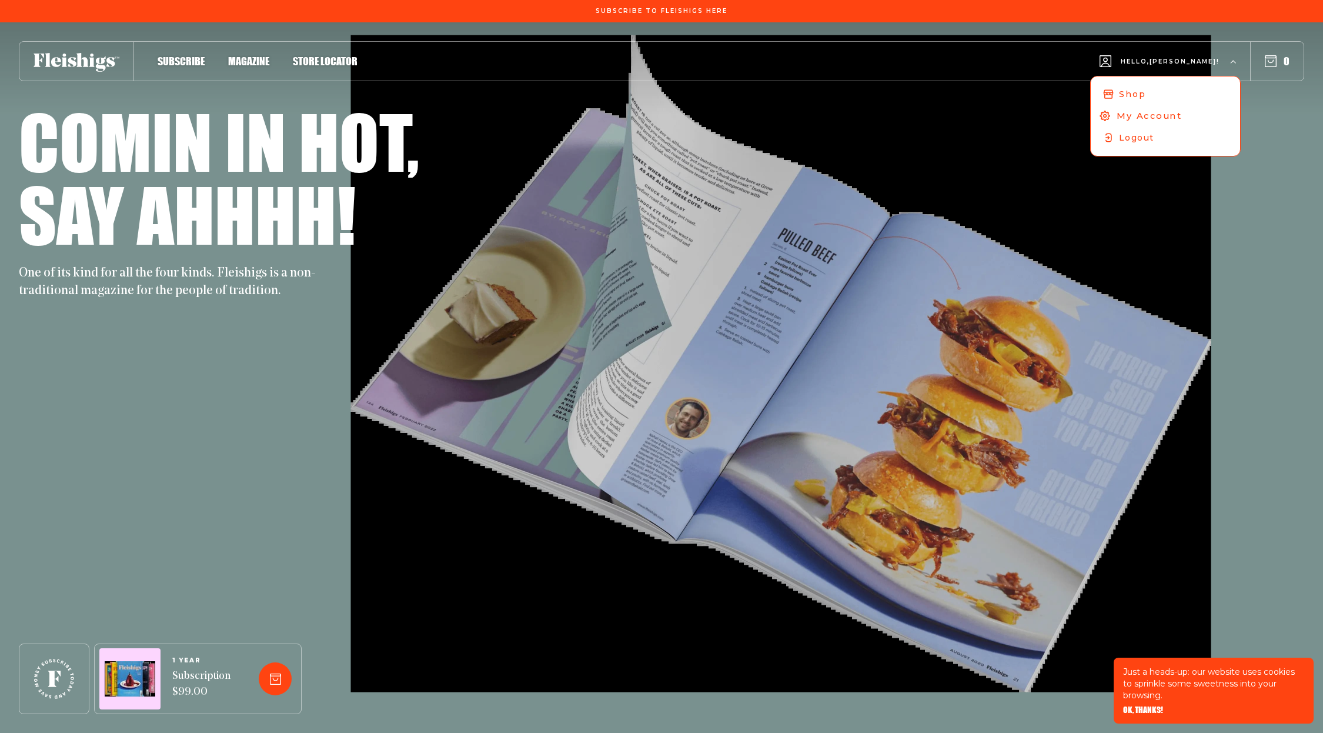
click at [1171, 115] on span "My Account" at bounding box center [1149, 115] width 65 height 13
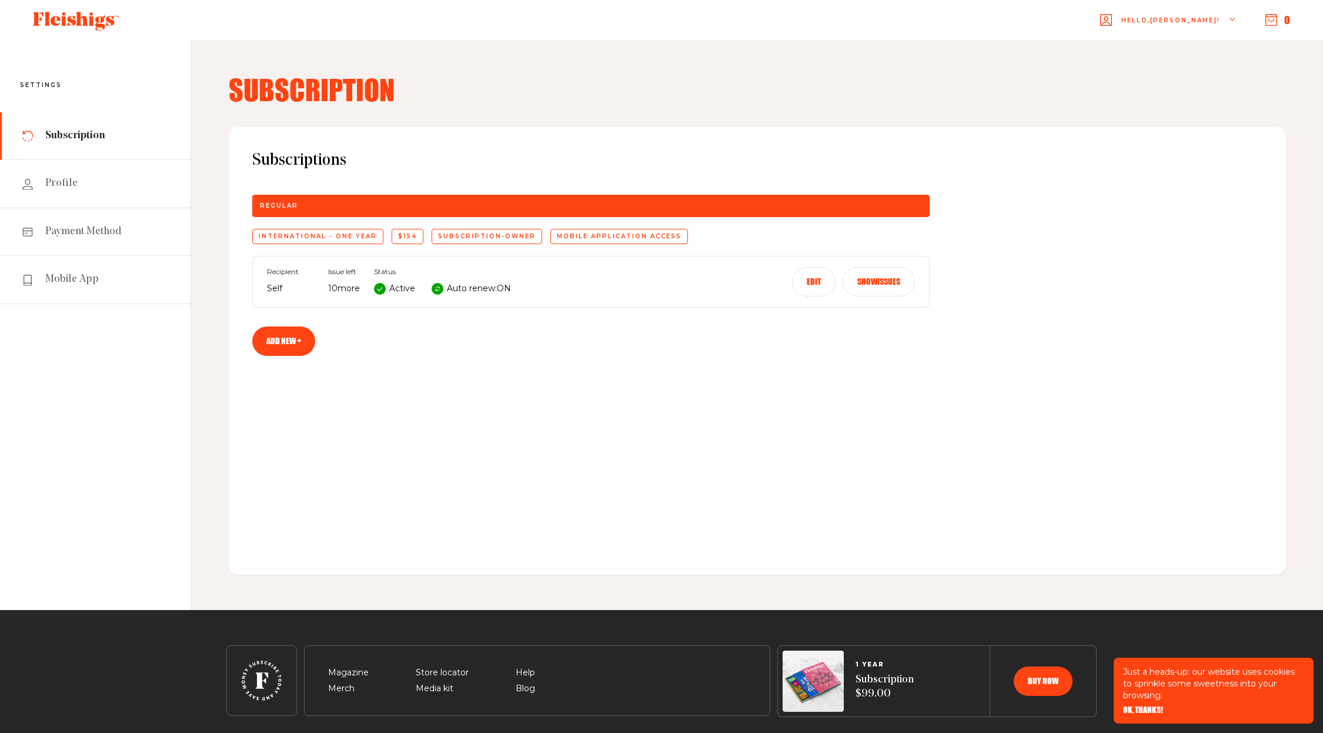
click at [810, 278] on button "Edit" at bounding box center [814, 281] width 44 height 29
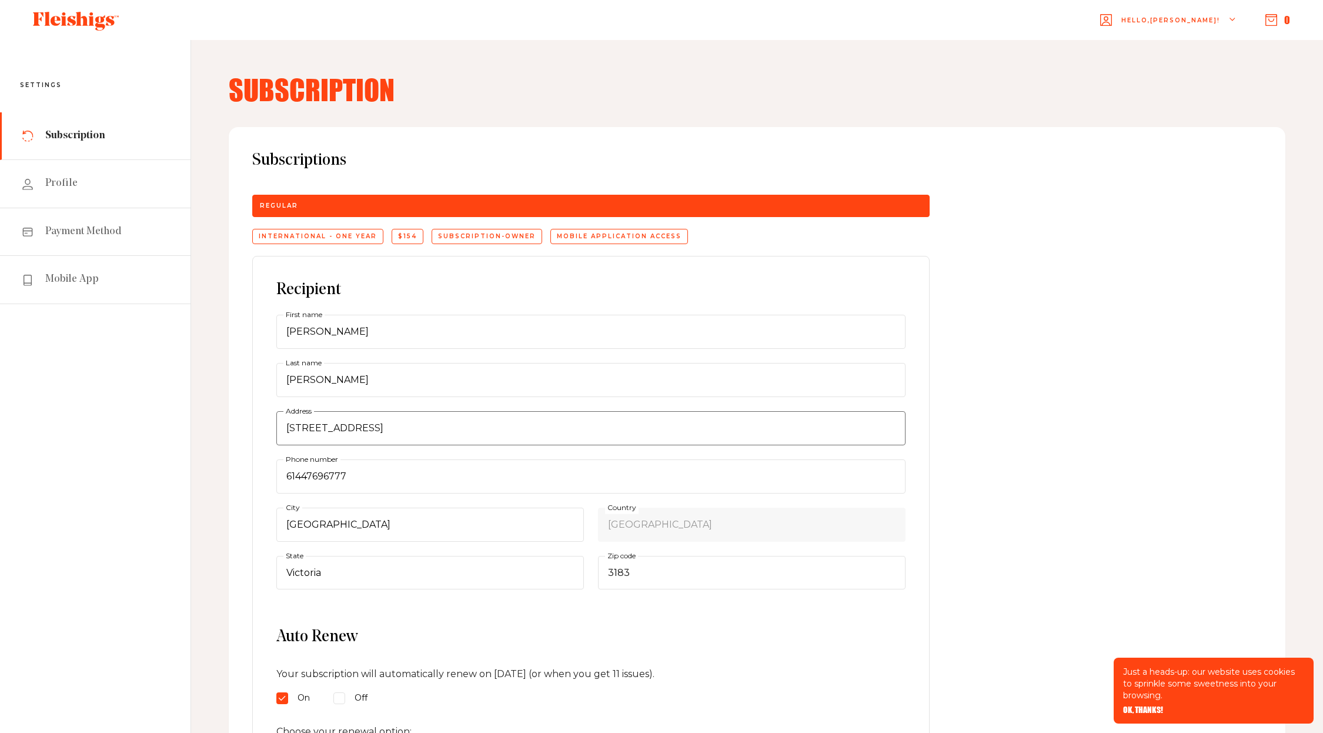
scroll to position [204, 0]
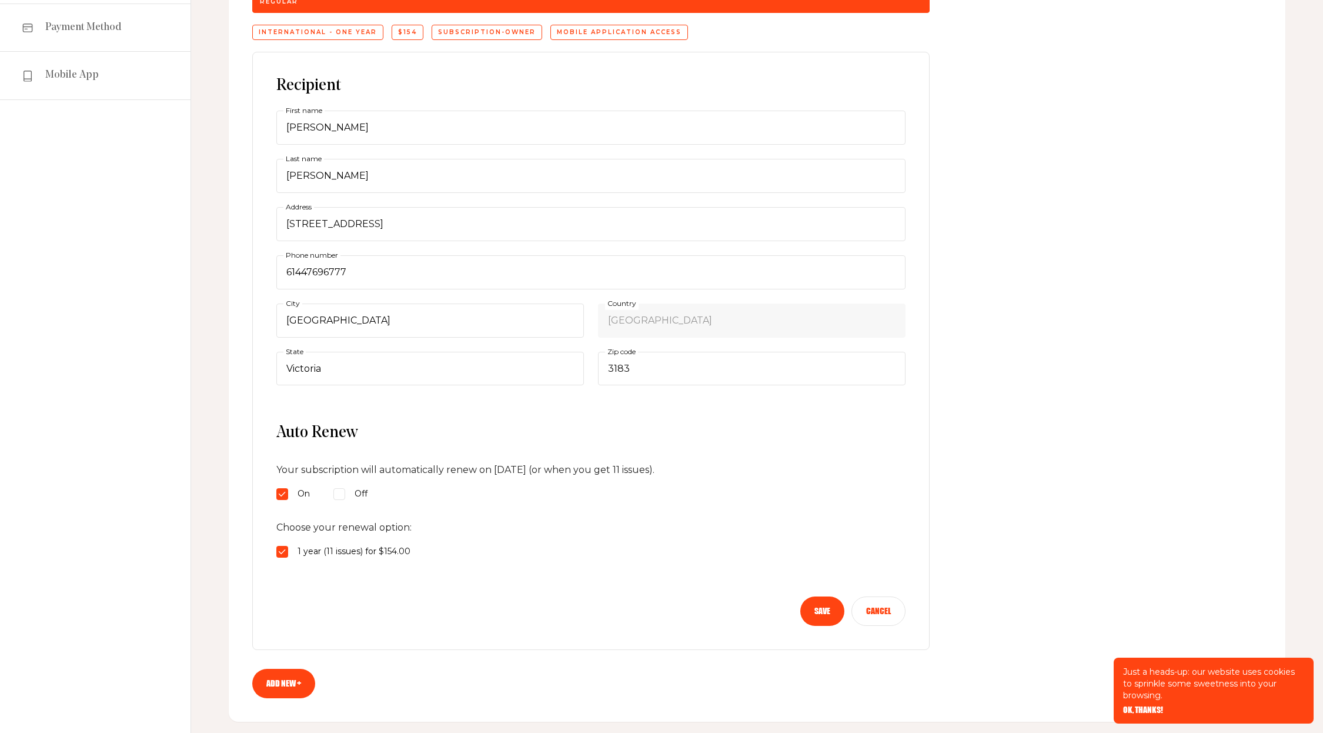
click at [355, 489] on span "Off" at bounding box center [361, 494] width 13 height 14
click at [288, 489] on input "Off" at bounding box center [282, 494] width 12 height 12
radio input "true"
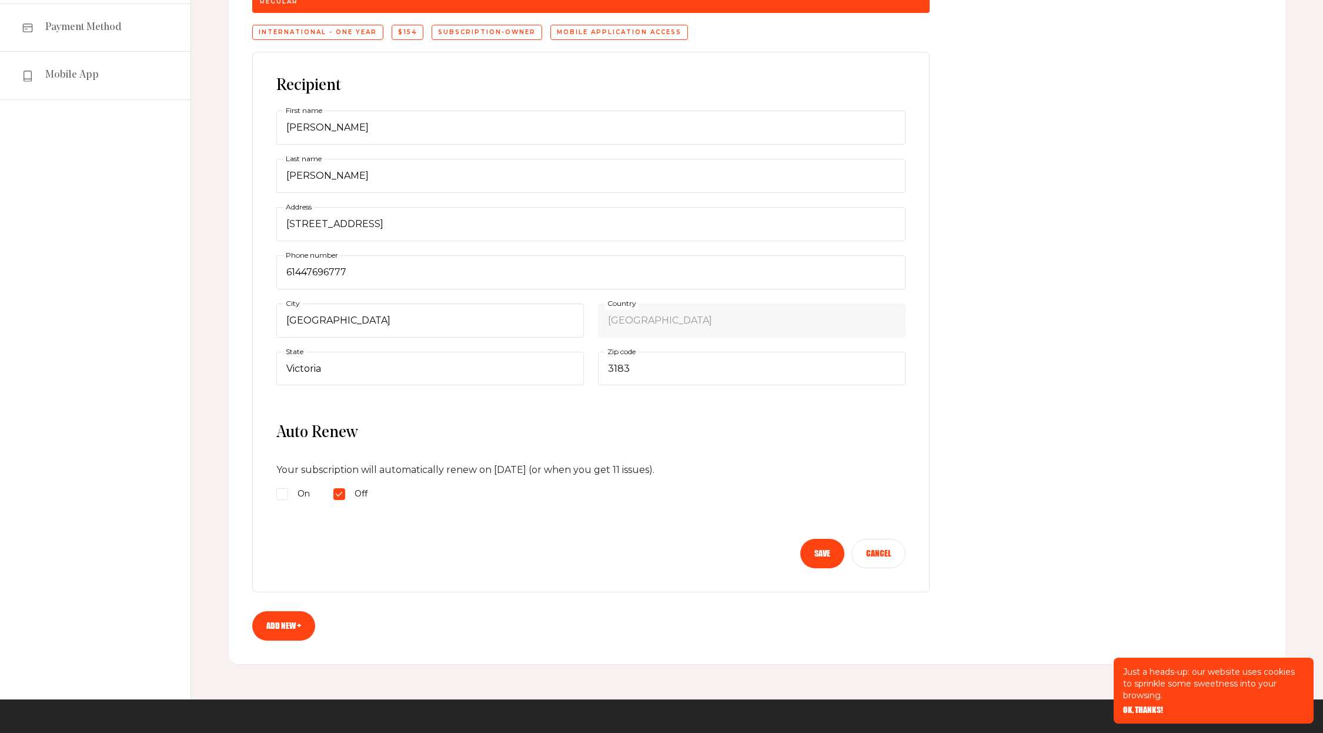
click at [288, 494] on input "On" at bounding box center [282, 494] width 12 height 12
radio input "true"
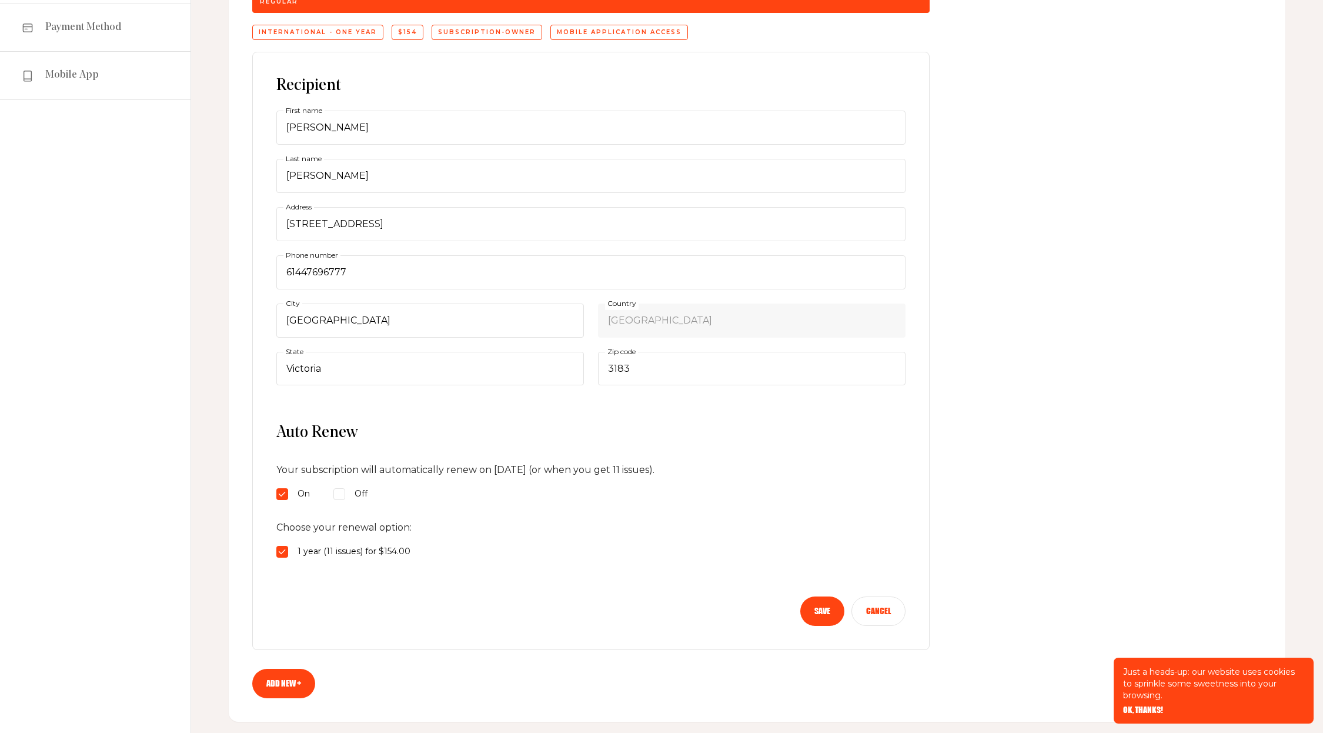
click at [352, 492] on div "Off" at bounding box center [350, 494] width 34 height 14
click at [288, 492] on input "Off" at bounding box center [282, 494] width 12 height 12
radio input "true"
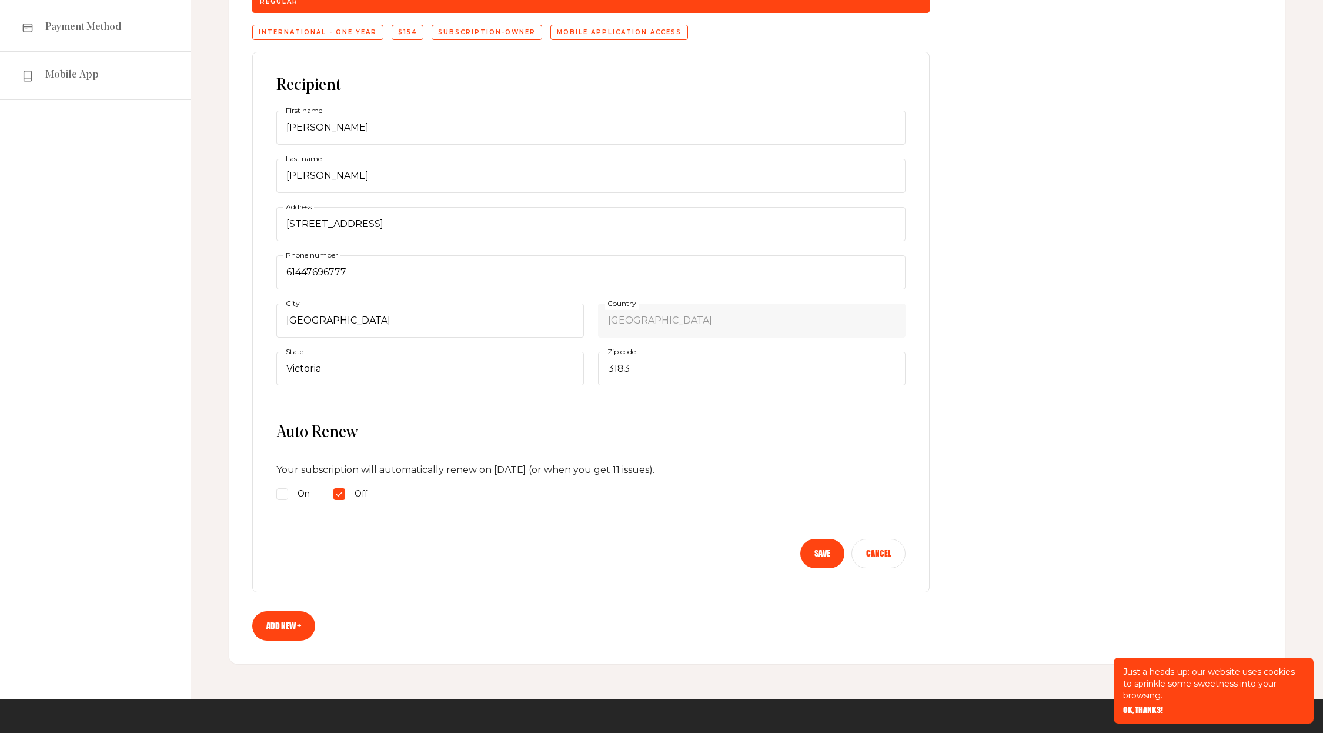
click at [672, 516] on form "Recipient Michael First name Herzog Last name 4/2 Talbot Avenue, St Kilda East …" at bounding box center [590, 322] width 629 height 492
click at [814, 554] on button "Save" at bounding box center [822, 553] width 44 height 29
click at [796, 562] on div "Save Cancel" at bounding box center [590, 553] width 629 height 29
click at [813, 557] on button "Save" at bounding box center [822, 553] width 44 height 29
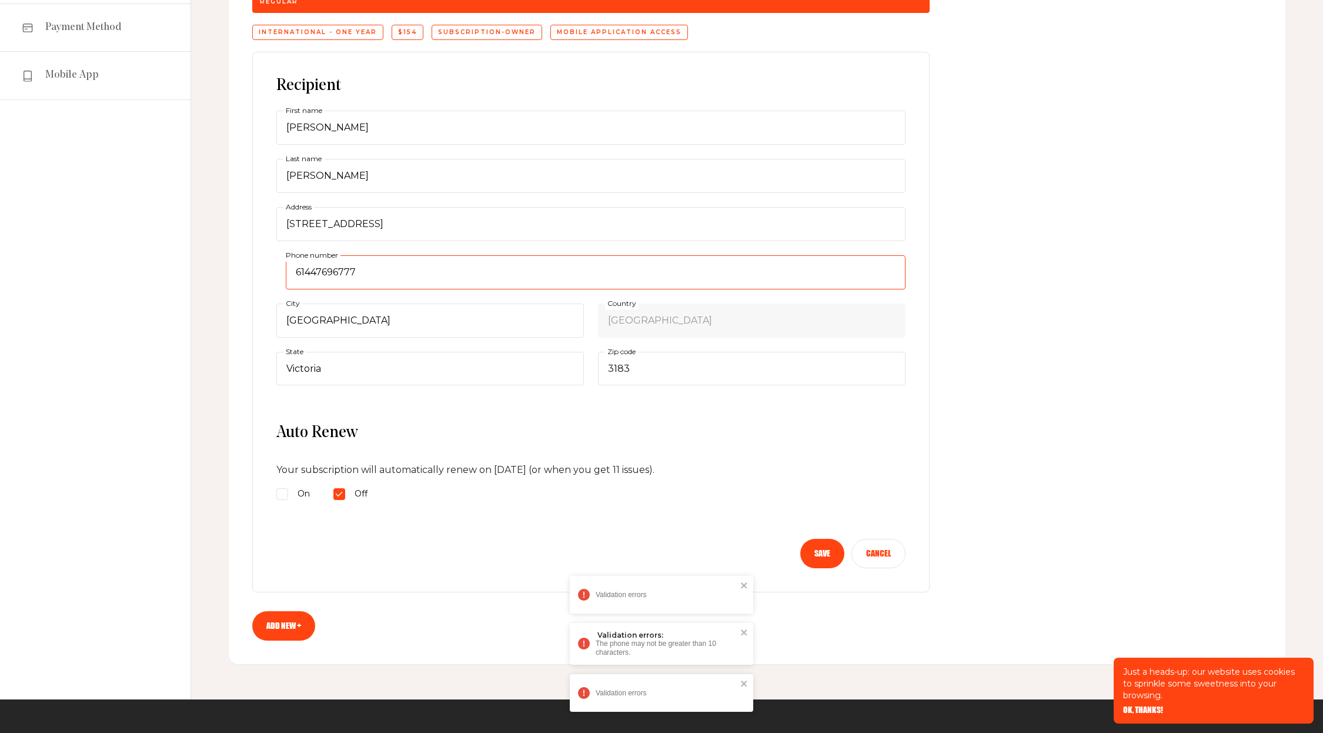
click at [372, 275] on input "61447696777" at bounding box center [596, 272] width 620 height 34
type input "0447696777"
click at [677, 506] on form "Recipient Michael First name Herzog Last name 4/2 Talbot Avenue, St Kilda East …" at bounding box center [590, 322] width 629 height 492
click at [824, 553] on button "Save" at bounding box center [822, 553] width 44 height 29
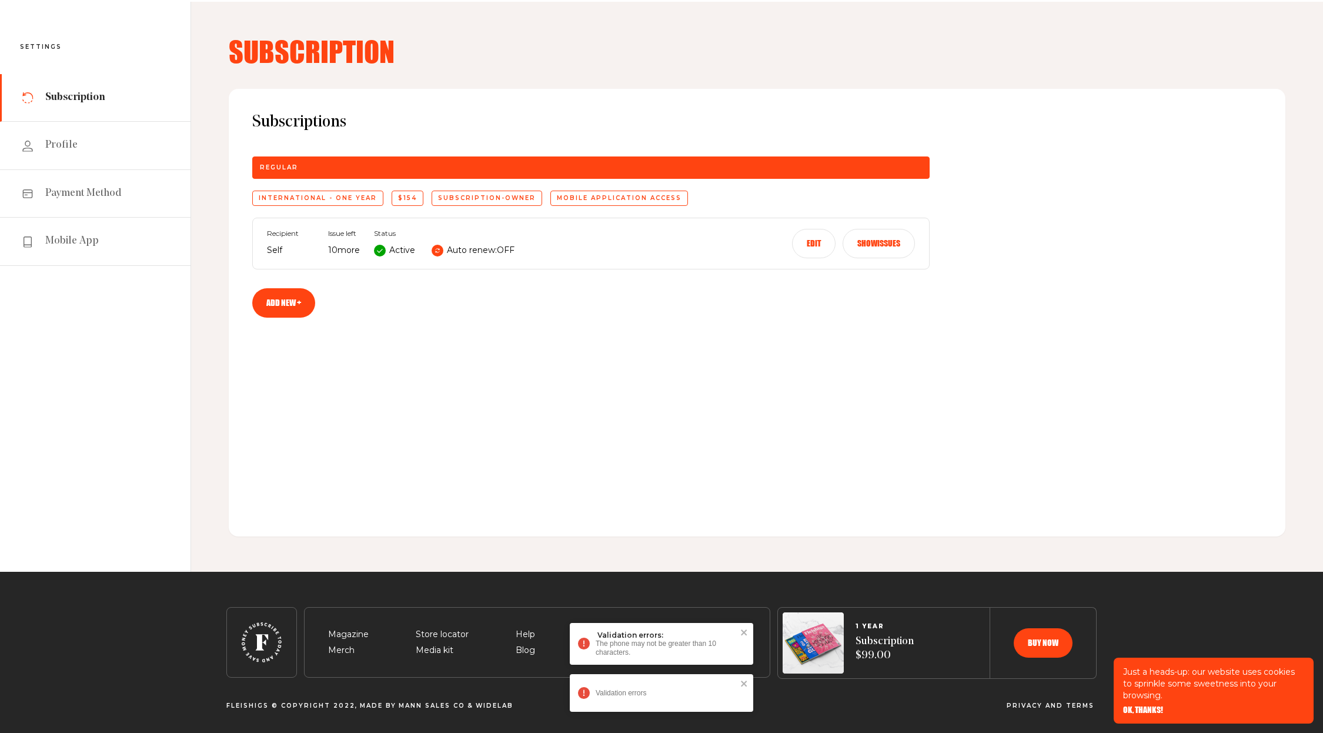
click at [672, 348] on div "Subscriptions Regular International - One Year $154 subscription-owner Mobile a…" at bounding box center [757, 313] width 1057 height 448
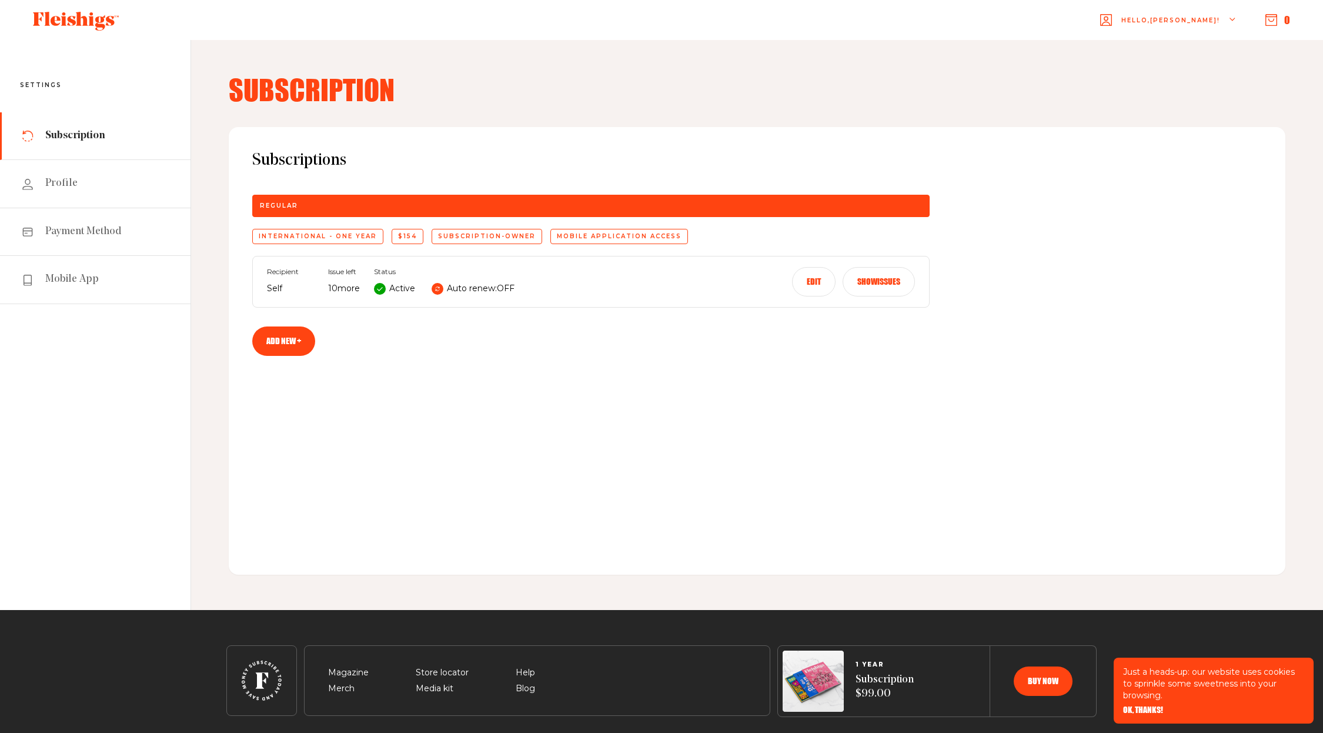
drag, startPoint x: 398, startPoint y: 232, endPoint x: 427, endPoint y: 238, distance: 29.4
click at [427, 238] on div "International - One Year $154 subscription-owner Mobile application access" at bounding box center [590, 236] width 677 height 15
click at [473, 353] on div "Subscriptions Regular International - One Year $154 subscription-owner Mobile a…" at bounding box center [757, 351] width 1057 height 448
drag, startPoint x: 325, startPoint y: 289, endPoint x: 347, endPoint y: 289, distance: 21.8
click at [347, 289] on div "Recipient Self Issue left 10 more Status Active Auto renew: OFF" at bounding box center [391, 282] width 248 height 28
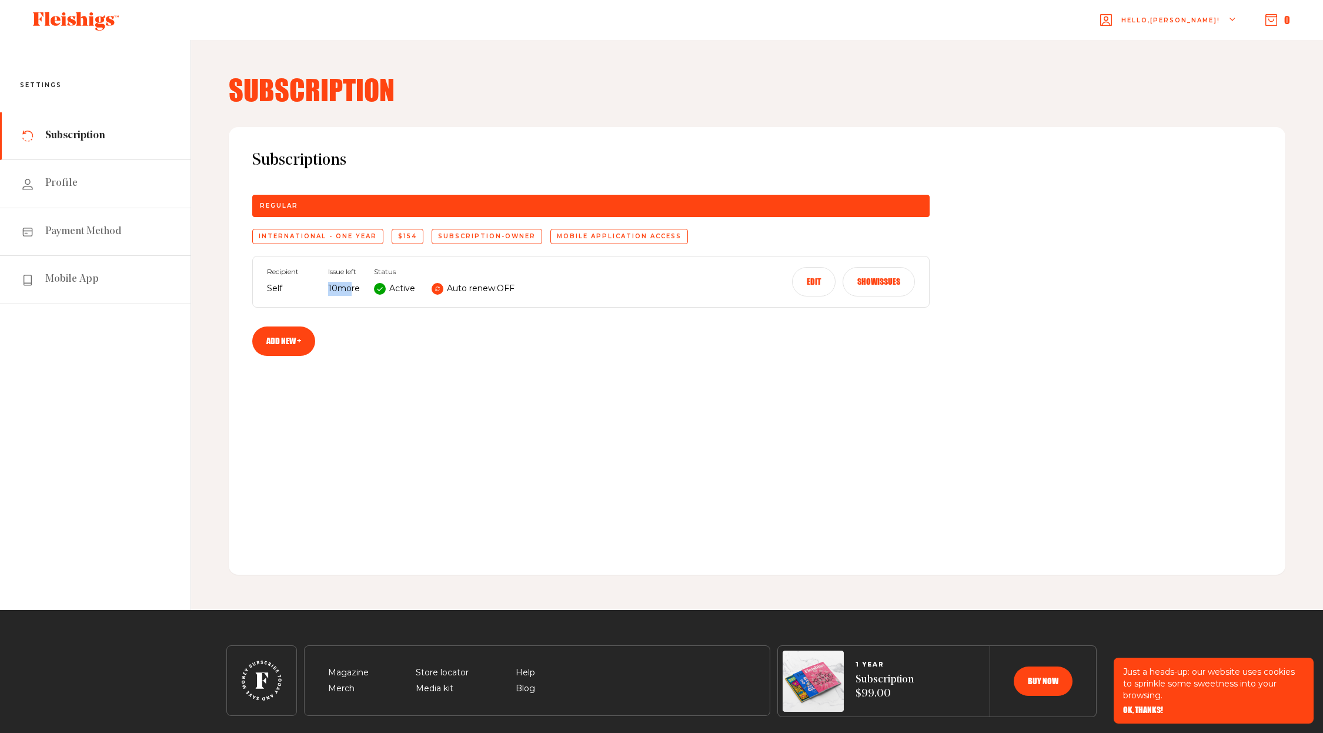
click at [347, 289] on p "10 more" at bounding box center [344, 289] width 32 height 14
click at [352, 289] on p "10 more" at bounding box center [344, 289] width 32 height 14
drag, startPoint x: 328, startPoint y: 237, endPoint x: 369, endPoint y: 236, distance: 41.2
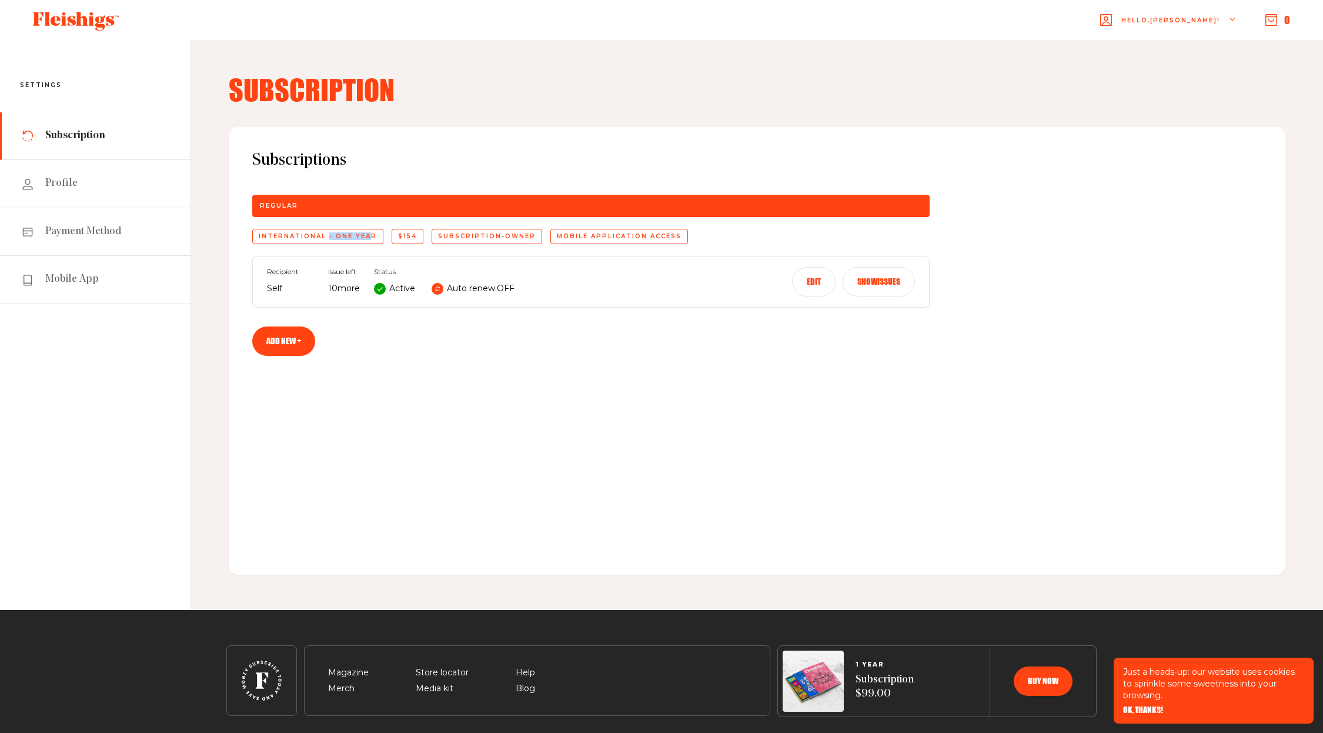
click at [369, 236] on div "International - One Year" at bounding box center [317, 236] width 131 height 15
click at [350, 323] on div "Subscriptions Regular International - One Year $154 subscription-owner Mobile a…" at bounding box center [757, 351] width 1057 height 448
click at [341, 289] on p "10 more" at bounding box center [344, 289] width 32 height 14
click at [353, 286] on p "10 more" at bounding box center [344, 289] width 32 height 14
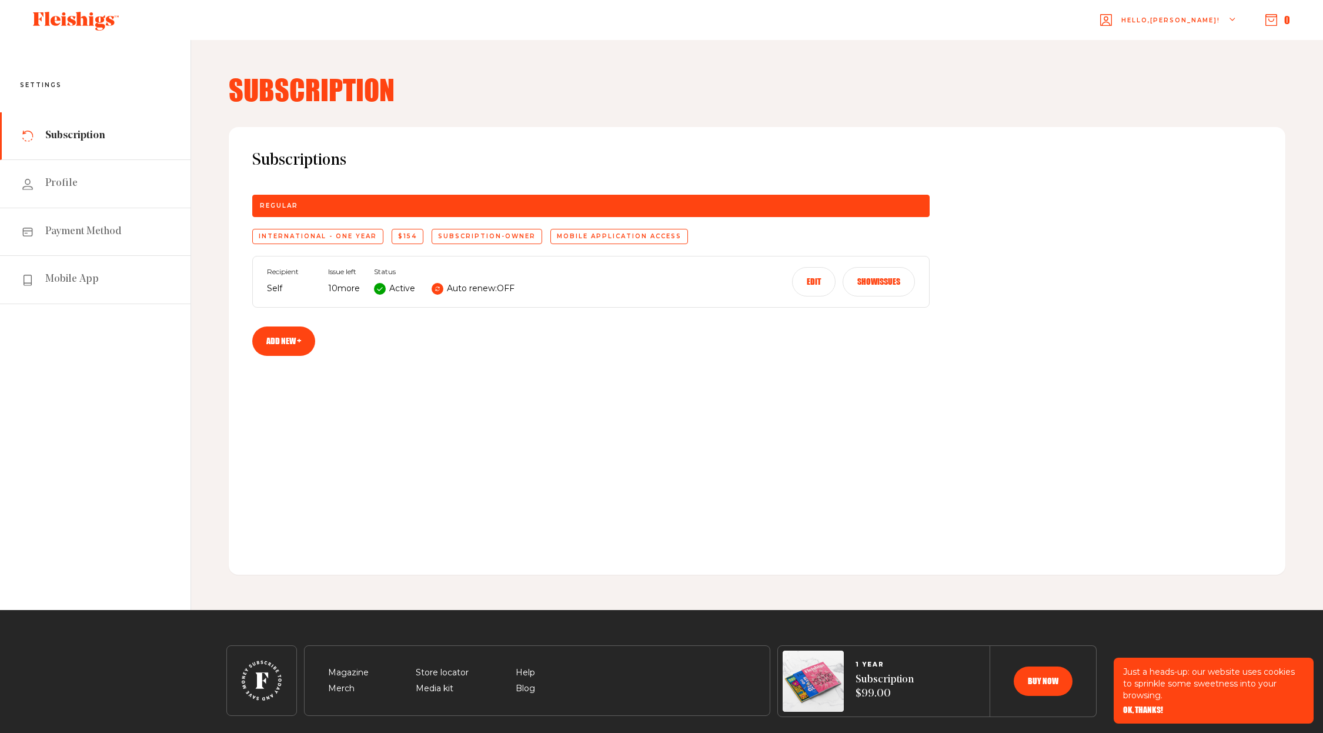
click at [355, 303] on div "Recipient Self Issue left 10 more Status Active Auto renew: OFF Edit Show issues" at bounding box center [590, 282] width 677 height 52
click at [901, 283] on button "Show issues" at bounding box center [879, 281] width 72 height 29
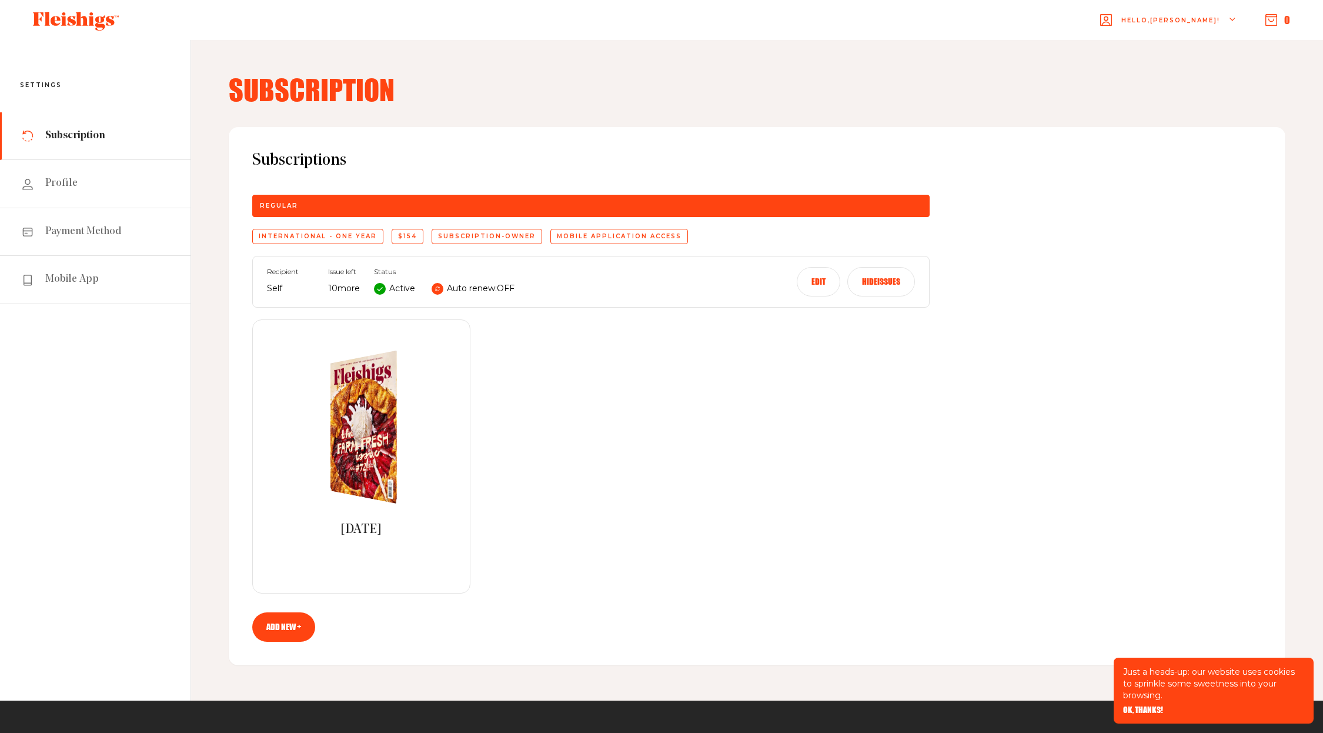
click at [555, 405] on div "[DATE]" at bounding box center [590, 456] width 677 height 274
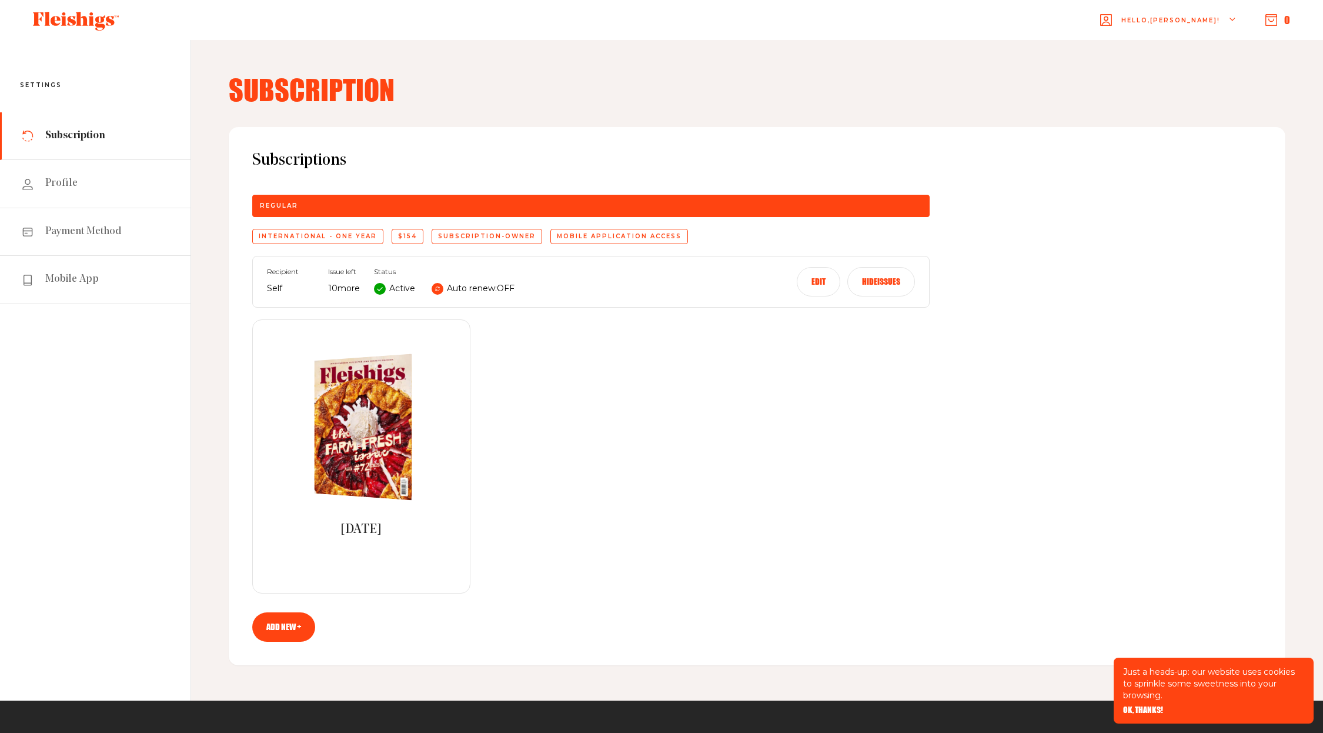
click at [541, 445] on div "[DATE]" at bounding box center [590, 456] width 677 height 274
click at [515, 360] on div "[DATE]" at bounding box center [590, 456] width 677 height 274
click at [535, 395] on div "[DATE]" at bounding box center [590, 456] width 677 height 274
click at [523, 435] on div "[DATE]" at bounding box center [590, 456] width 677 height 274
click at [1157, 706] on span "OK, THANKS!" at bounding box center [1143, 701] width 40 height 8
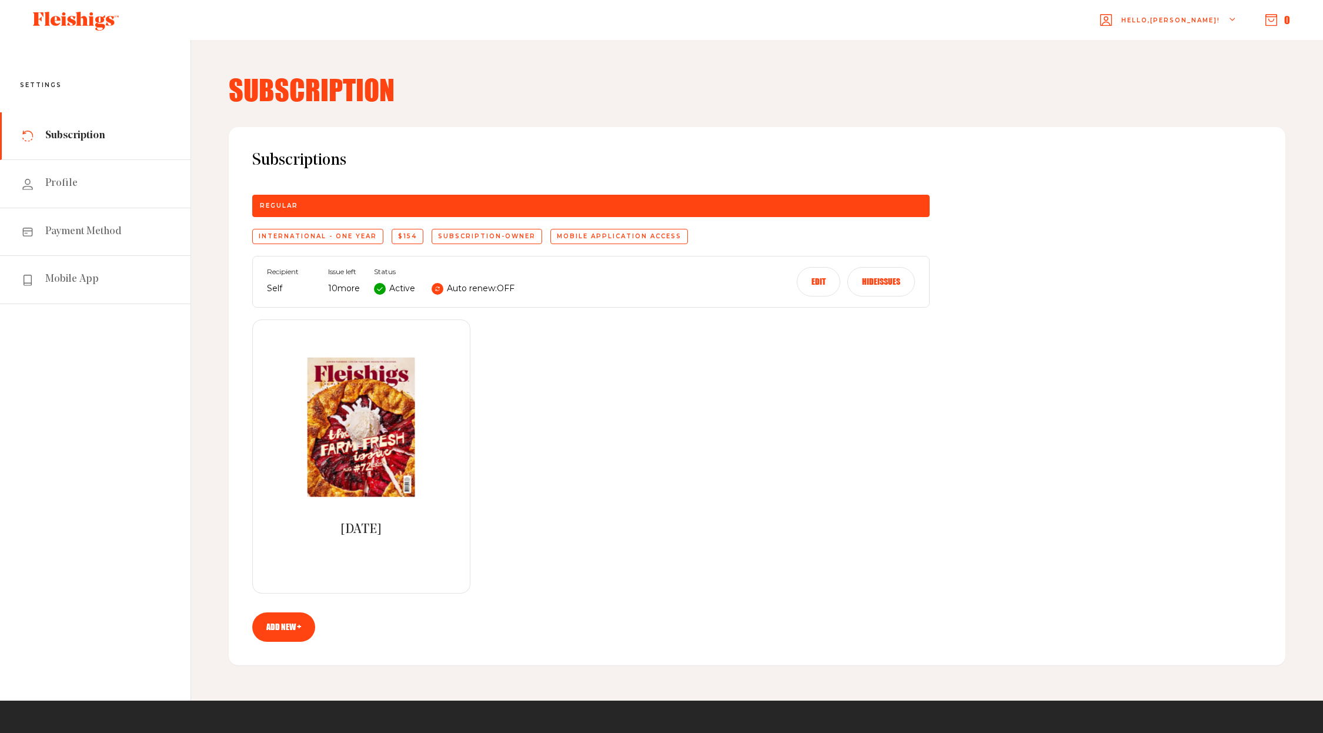
click at [707, 328] on div "[DATE]" at bounding box center [590, 456] width 677 height 274
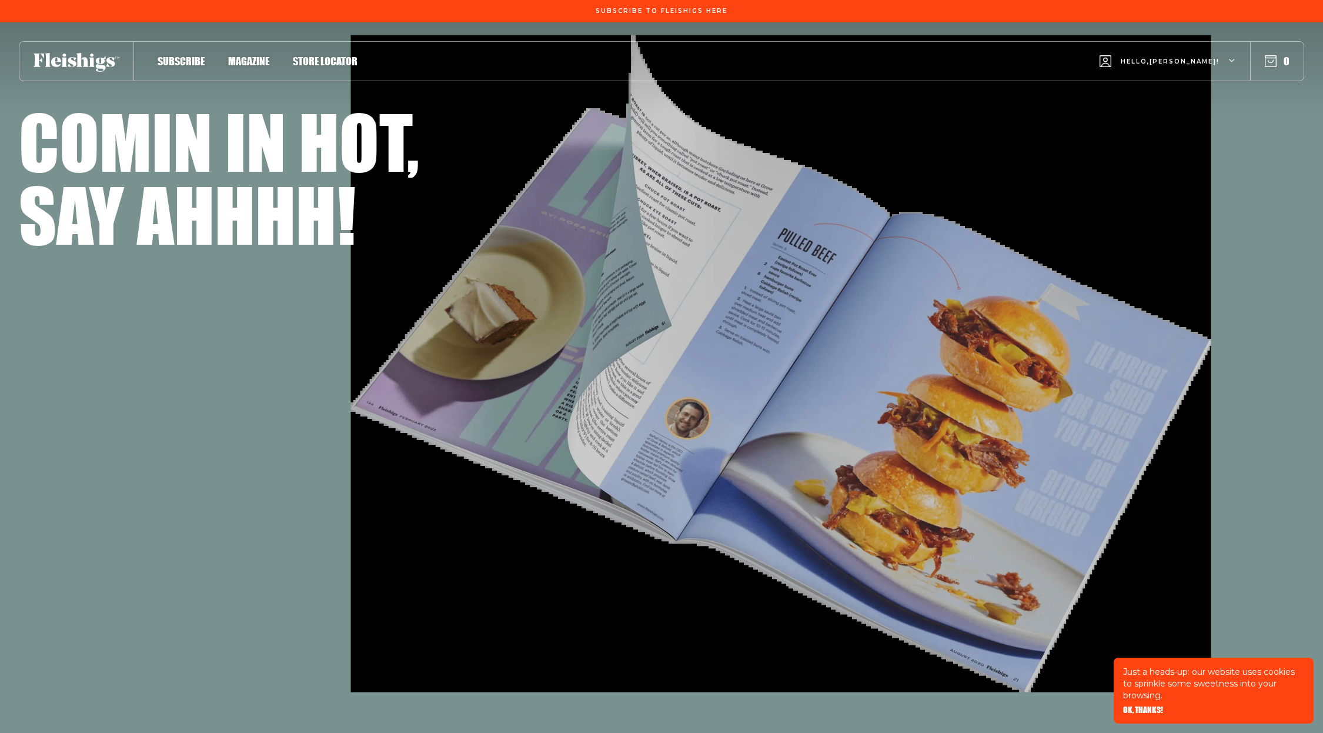
click at [186, 55] on span "Subscribe" at bounding box center [181, 48] width 47 height 13
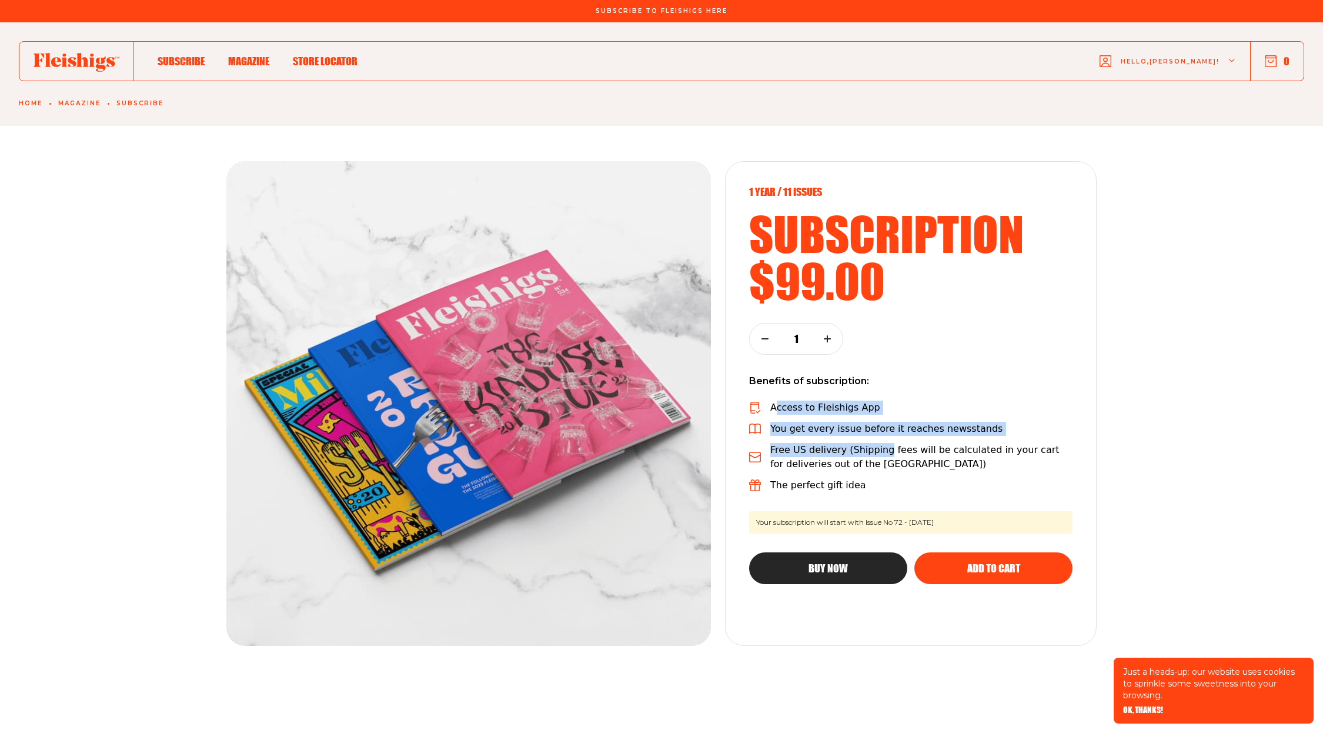
drag, startPoint x: 775, startPoint y: 410, endPoint x: 884, endPoint y: 454, distance: 117.2
click at [884, 454] on div "Access to Fleishigs App You get every issue before it reaches newsstands Free U…" at bounding box center [910, 446] width 323 height 92
click at [884, 455] on p "Free US delivery (Shipping fees will be calculated in your cart for deliveries …" at bounding box center [921, 457] width 302 height 28
drag, startPoint x: 747, startPoint y: 189, endPoint x: 839, endPoint y: 188, distance: 92.3
click at [812, 190] on div "1 year / 11 Issues subscription $99.00 1 Benefits of subscription: Access to Fl…" at bounding box center [911, 403] width 372 height 485
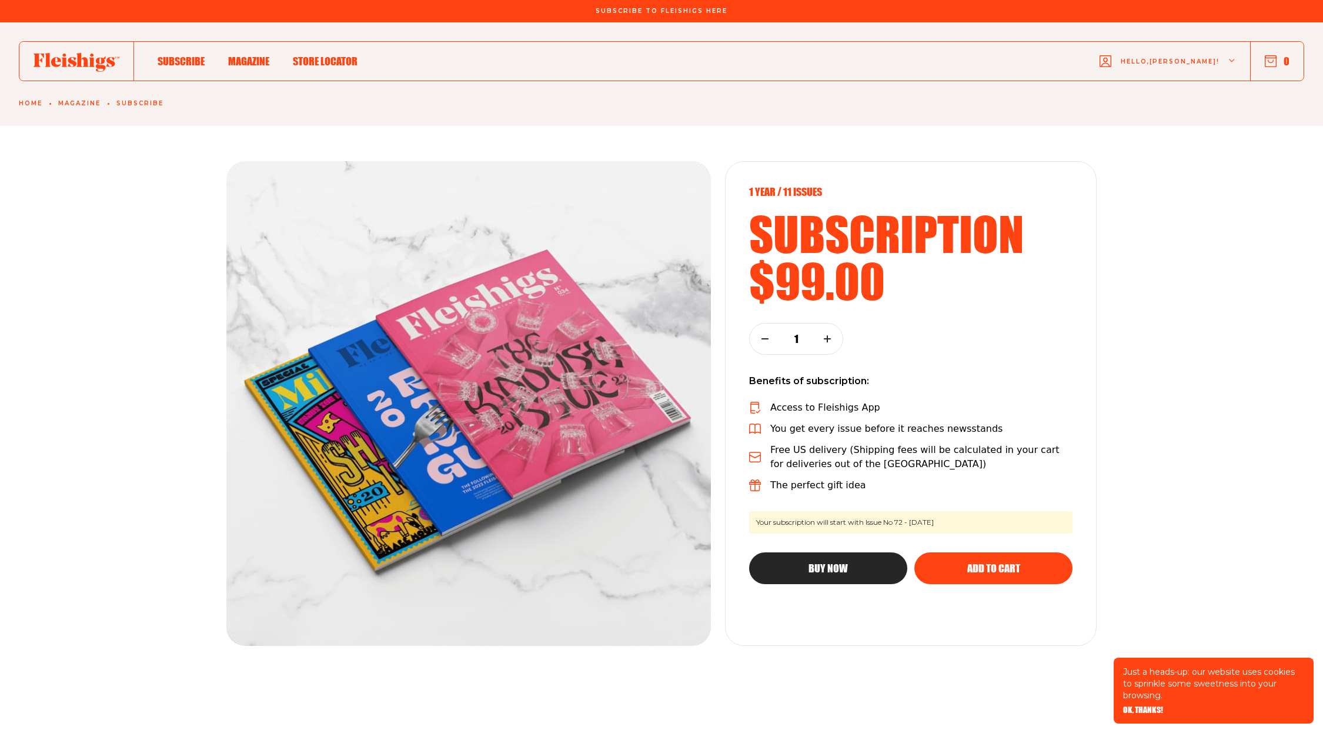
click at [844, 188] on p "1 year / 11 Issues" at bounding box center [910, 191] width 323 height 13
drag, startPoint x: 817, startPoint y: 189, endPoint x: 756, endPoint y: 185, distance: 61.9
click at [756, 185] on p "1 year / 11 Issues" at bounding box center [910, 191] width 323 height 13
drag, startPoint x: 754, startPoint y: 185, endPoint x: 831, endPoint y: 189, distance: 77.1
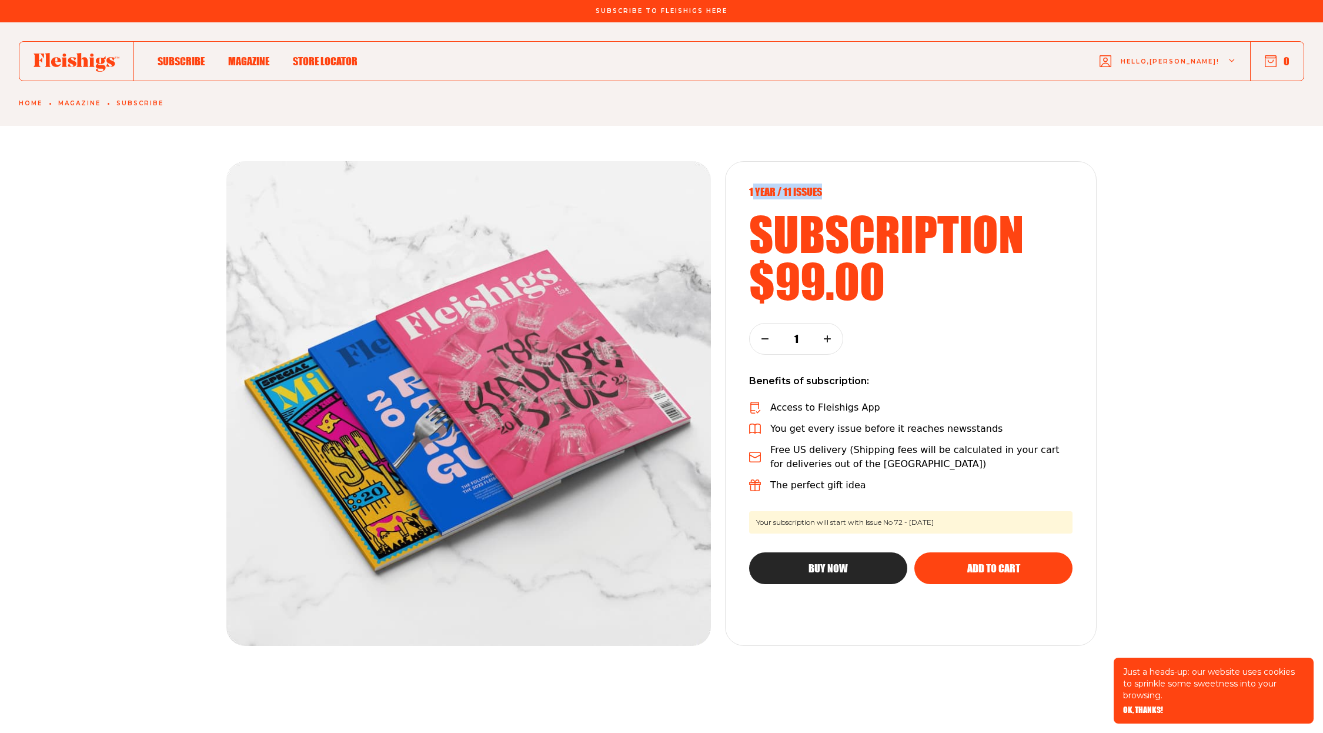
click at [831, 189] on p "1 year / 11 Issues" at bounding box center [910, 191] width 323 height 13
